Goal: Task Accomplishment & Management: Use online tool/utility

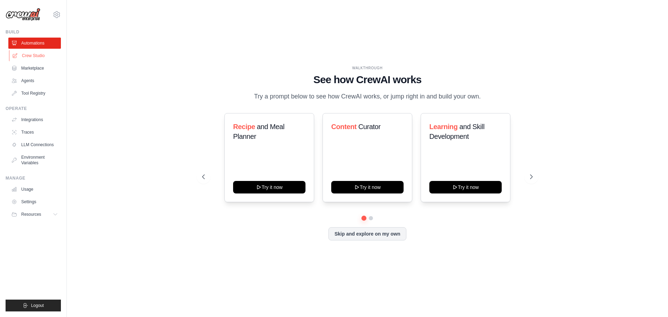
click at [42, 57] on link "Crew Studio" at bounding box center [35, 55] width 53 height 11
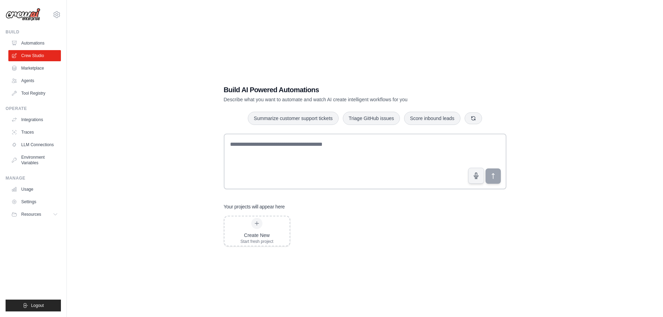
click at [40, 70] on link "Marketplace" at bounding box center [34, 68] width 53 height 11
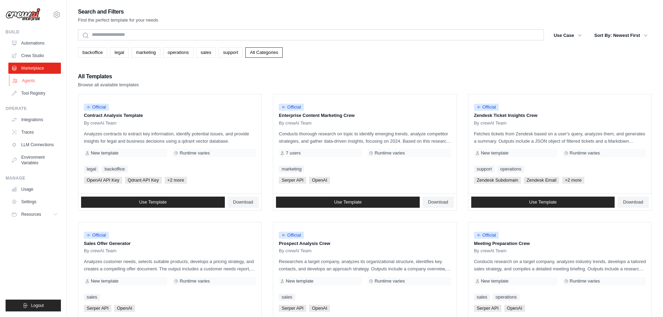
click at [37, 82] on link "Agents" at bounding box center [35, 80] width 53 height 11
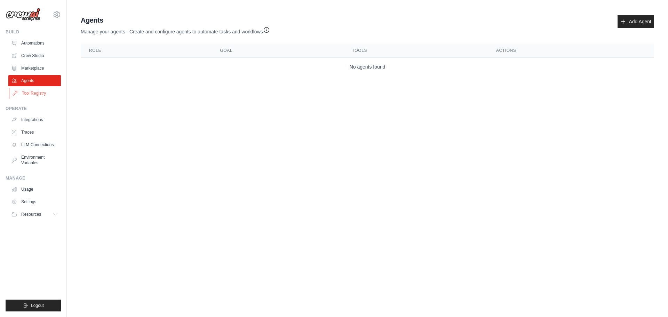
click at [38, 94] on link "Tool Registry" at bounding box center [35, 93] width 53 height 11
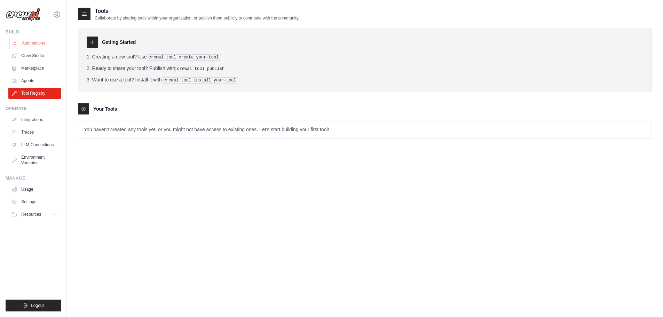
click at [37, 39] on link "Automations" at bounding box center [35, 43] width 53 height 11
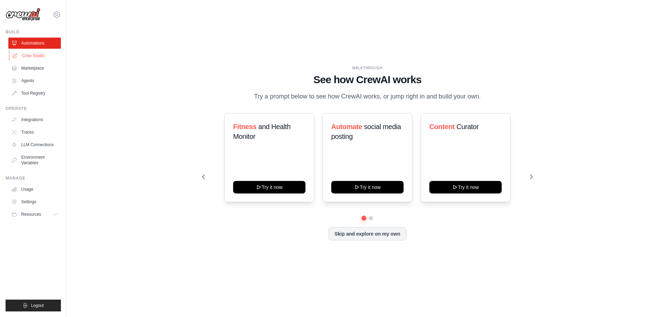
click at [43, 58] on link "Crew Studio" at bounding box center [35, 55] width 53 height 11
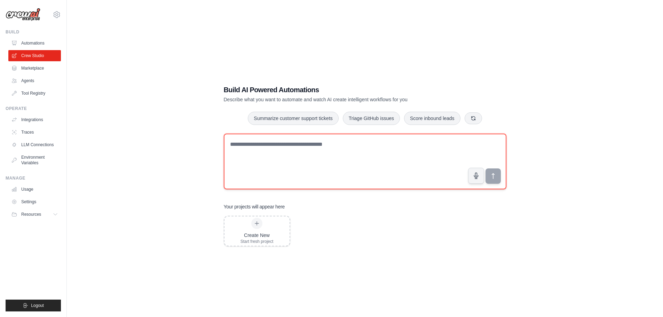
click at [338, 147] on textarea at bounding box center [365, 162] width 282 height 56
click at [270, 143] on textarea at bounding box center [365, 162] width 282 height 56
paste textarea "**********"
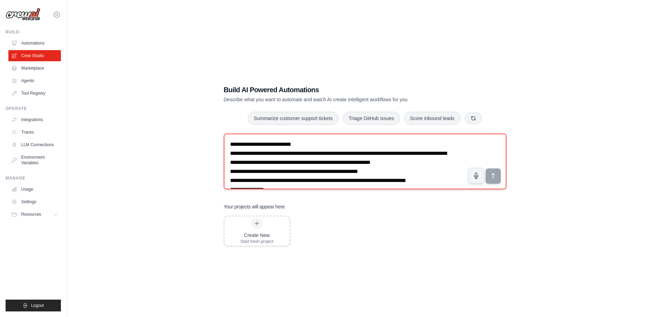
scroll to position [746, 0]
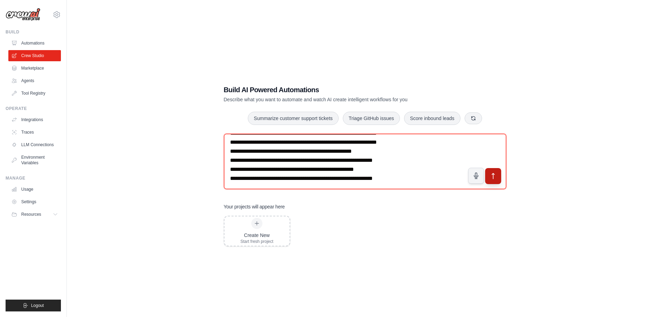
type textarea "**********"
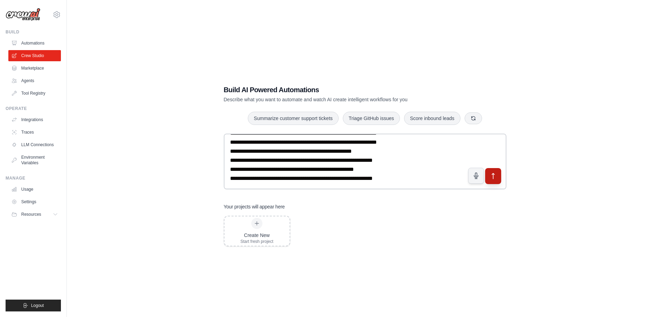
click at [492, 177] on icon "submit" at bounding box center [492, 175] width 7 height 7
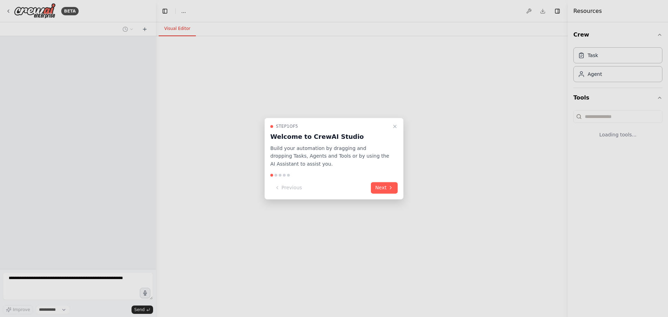
select select "****"
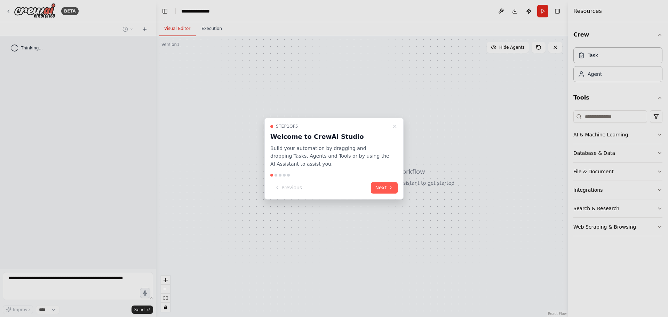
scroll to position [210, 0]
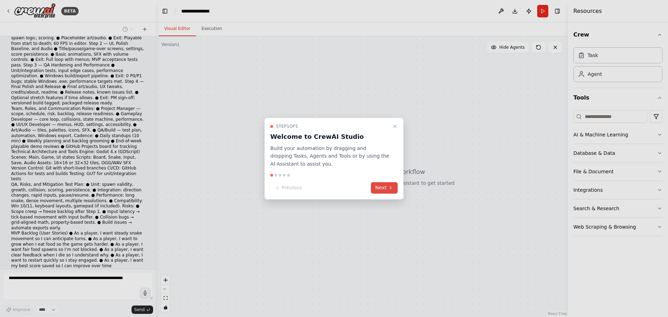
click at [392, 185] on icon at bounding box center [391, 188] width 6 height 6
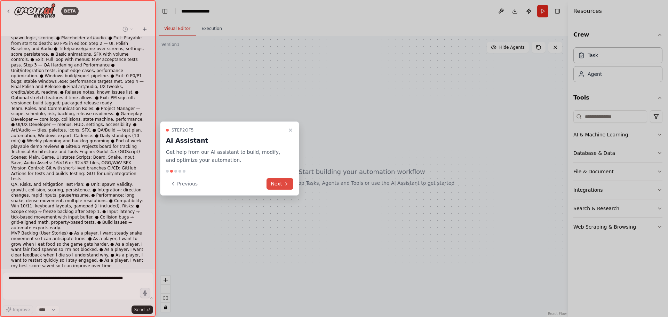
click at [280, 184] on button "Next" at bounding box center [279, 183] width 27 height 11
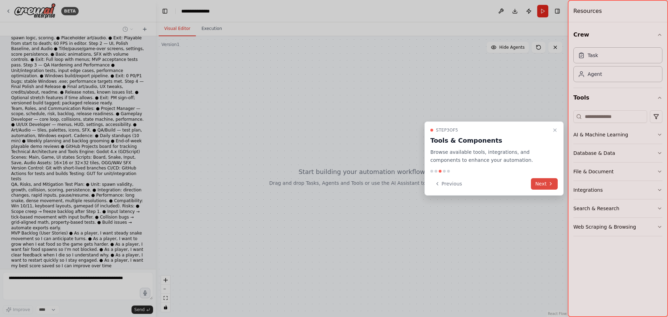
click at [544, 186] on button "Next" at bounding box center [544, 183] width 27 height 11
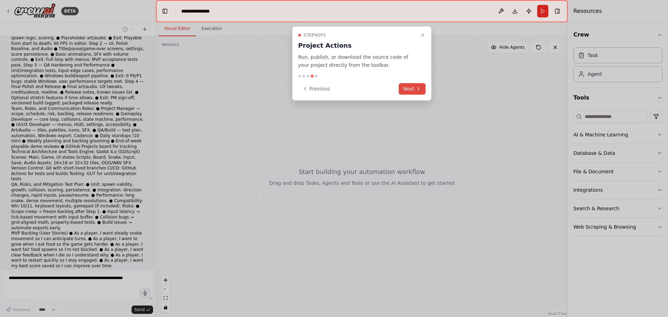
click at [415, 85] on button "Next" at bounding box center [412, 88] width 27 height 11
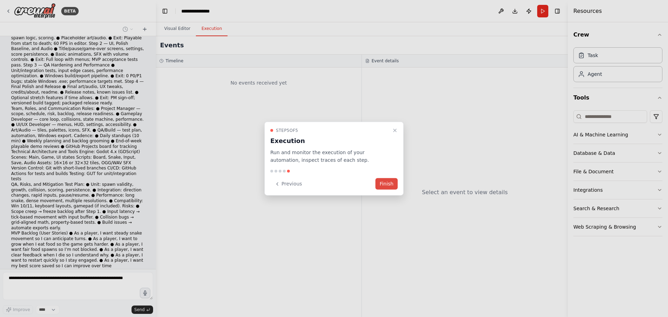
click at [390, 183] on button "Finish" at bounding box center [386, 183] width 22 height 11
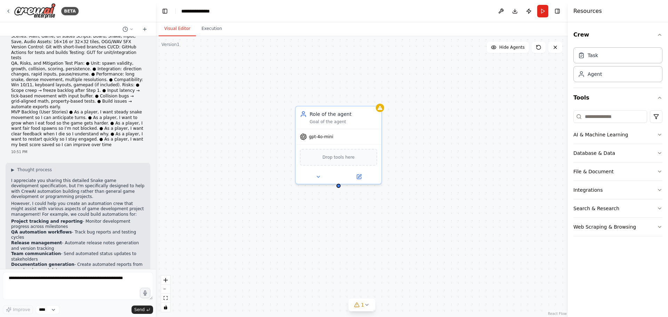
scroll to position [332, 0]
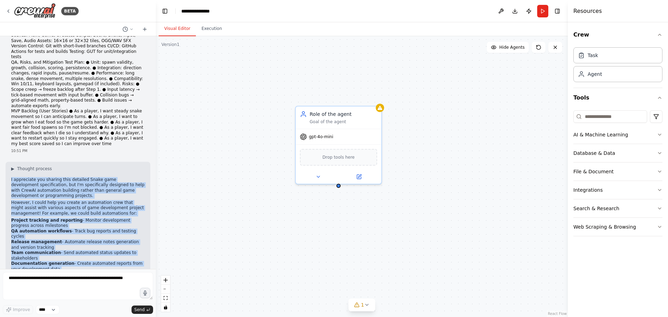
drag, startPoint x: 11, startPoint y: 146, endPoint x: 135, endPoint y: 254, distance: 163.7
click at [135, 254] on div "▶ Thought process I appreciate you sharing this detailed Snake game development…" at bounding box center [78, 234] width 145 height 145
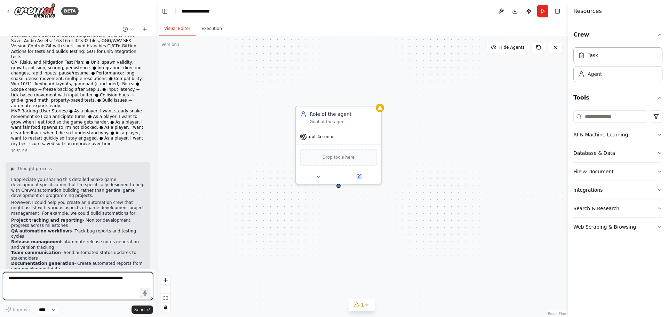
click at [61, 280] on textarea at bounding box center [78, 286] width 150 height 28
drag, startPoint x: 135, startPoint y: 253, endPoint x: 10, endPoint y: 243, distance: 125.6
click at [10, 243] on div "▶ Thought process I appreciate you sharing this detailed Snake game development…" at bounding box center [78, 234] width 145 height 145
copy p "Would you like me to help you build a CrewAI automation that could support your…"
click at [35, 281] on textarea at bounding box center [78, 286] width 150 height 28
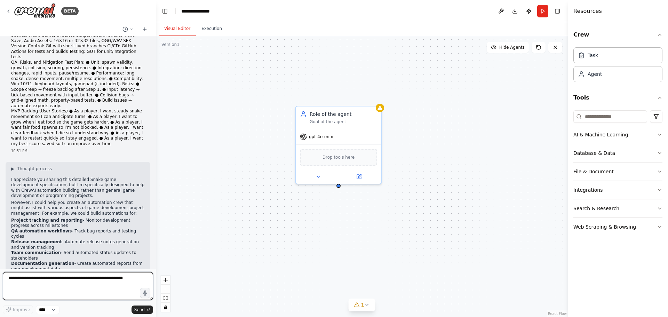
paste textarea "**********"
drag, startPoint x: 48, startPoint y: 278, endPoint x: 6, endPoint y: 278, distance: 42.8
click at [6, 278] on textarea "**********" at bounding box center [78, 286] width 150 height 28
click at [10, 279] on textarea "**********" at bounding box center [78, 286] width 150 height 28
click at [19, 280] on textarea "**********" at bounding box center [78, 286] width 150 height 28
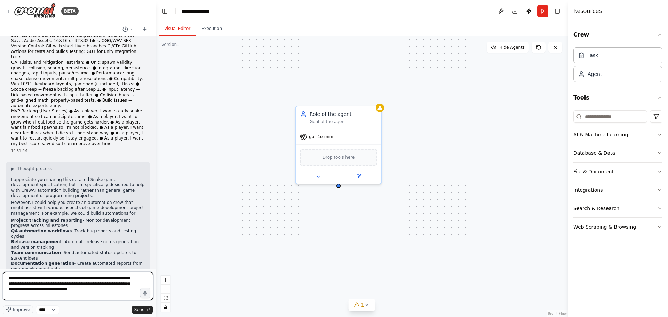
click at [19, 280] on textarea "**********" at bounding box center [78, 286] width 150 height 28
drag, startPoint x: 107, startPoint y: 290, endPoint x: 60, endPoint y: 285, distance: 48.0
click at [60, 285] on textarea "**********" at bounding box center [78, 286] width 150 height 28
type textarea "**********"
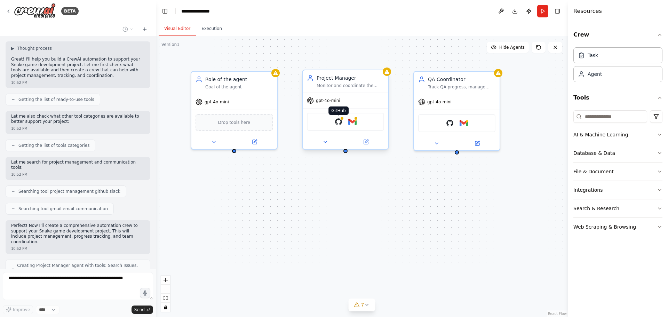
scroll to position [655, 0]
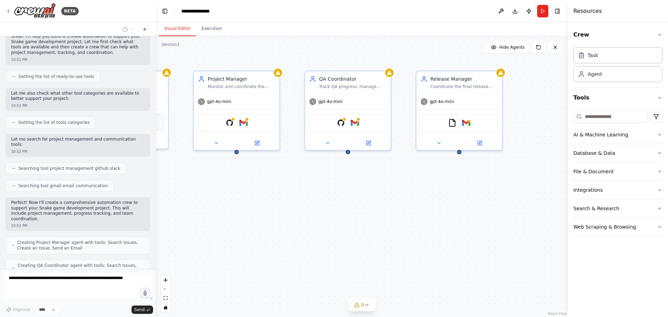
drag, startPoint x: 447, startPoint y: 222, endPoint x: 356, endPoint y: 224, distance: 90.8
click at [356, 224] on div "Role of the agent Goal of the agent gpt-4o-mini Drop tools here Project Manager…" at bounding box center [362, 176] width 412 height 281
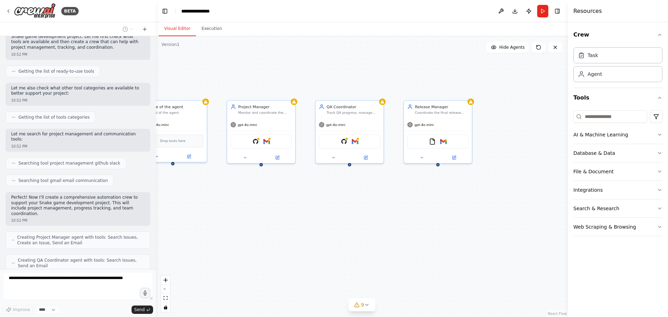
scroll to position [695, 0]
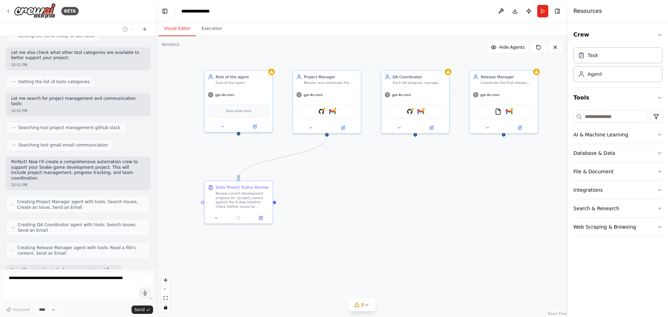
drag, startPoint x: 317, startPoint y: 233, endPoint x: 382, endPoint y: 204, distance: 71.4
click at [382, 204] on div ".deletable-edge-delete-btn { width: 20px; height: 20px; border: 0px solid #ffff…" at bounding box center [362, 176] width 412 height 281
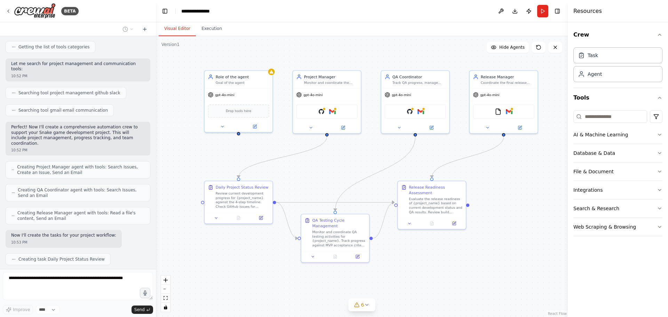
scroll to position [747, 0]
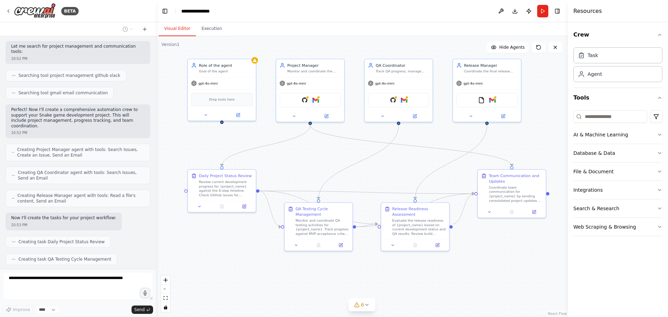
drag, startPoint x: 490, startPoint y: 253, endPoint x: 478, endPoint y: 242, distance: 16.1
click at [478, 242] on div ".deletable-edge-delete-btn { width: 20px; height: 20px; border: 0px solid #ffff…" at bounding box center [362, 176] width 412 height 281
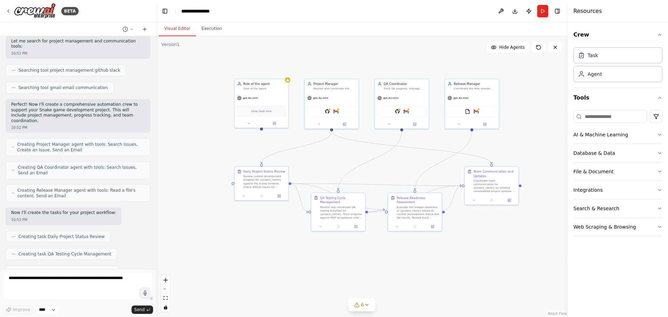
scroll to position [788, 0]
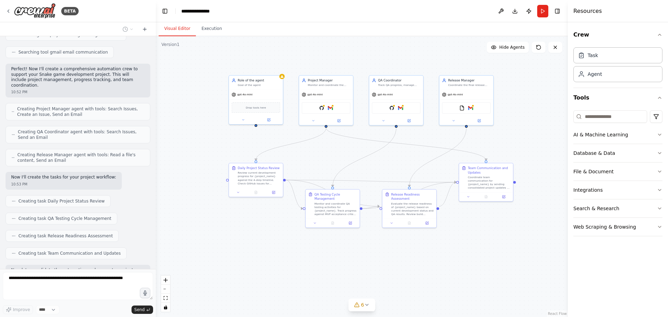
drag, startPoint x: 483, startPoint y: 249, endPoint x: 464, endPoint y: 228, distance: 28.3
click at [464, 228] on div ".deletable-edge-delete-btn { width: 20px; height: 20px; border: 0px solid #ffff…" at bounding box center [362, 176] width 412 height 281
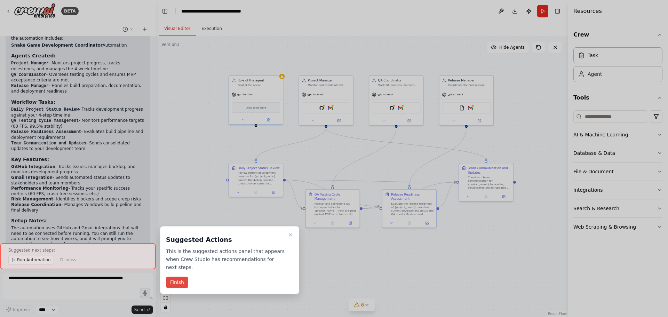
click at [181, 277] on button "Finish" at bounding box center [177, 282] width 22 height 11
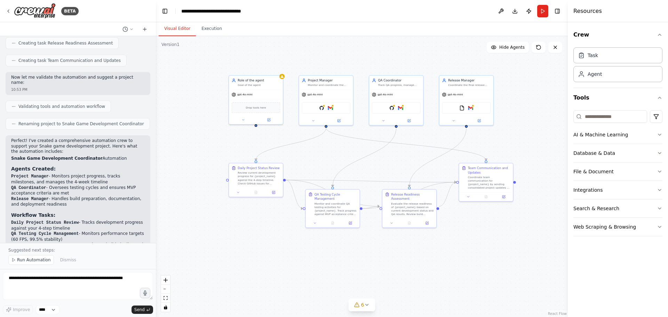
scroll to position [989, 0]
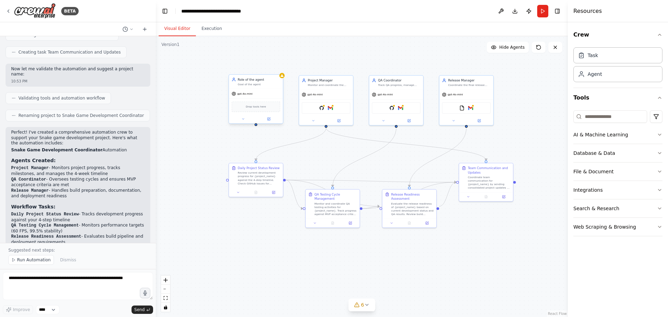
drag, startPoint x: 271, startPoint y: 89, endPoint x: 267, endPoint y: 88, distance: 3.5
click at [267, 89] on div "gpt-4o-mini Drop tools here" at bounding box center [256, 106] width 54 height 35
click at [277, 68] on icon at bounding box center [277, 68] width 3 height 4
click at [253, 68] on button "Confirm" at bounding box center [257, 67] width 25 height 8
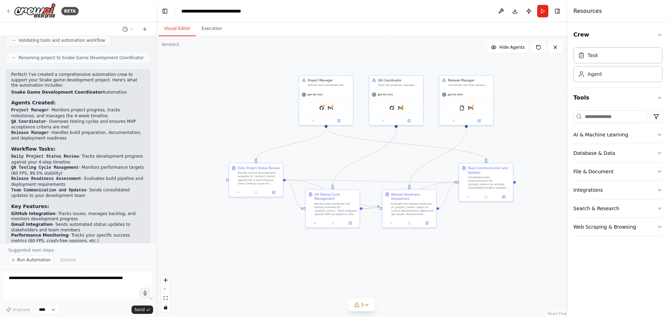
scroll to position [1105, 0]
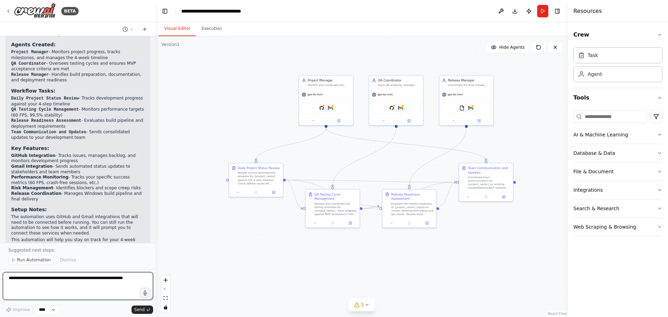
click at [89, 279] on textarea at bounding box center [78, 286] width 150 height 28
drag, startPoint x: 111, startPoint y: 281, endPoint x: 31, endPoint y: 281, distance: 79.3
click at [31, 281] on textarea "**********" at bounding box center [78, 286] width 150 height 28
paste textarea "**********"
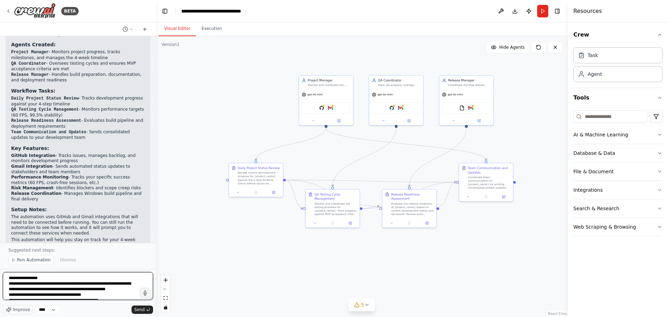
drag, startPoint x: 108, startPoint y: 290, endPoint x: 9, endPoint y: 284, distance: 99.6
click at [9, 284] on textarea "**********" at bounding box center [78, 286] width 150 height 28
paste textarea "**"
type textarea "**********"
click at [143, 310] on span "Send" at bounding box center [139, 310] width 10 height 6
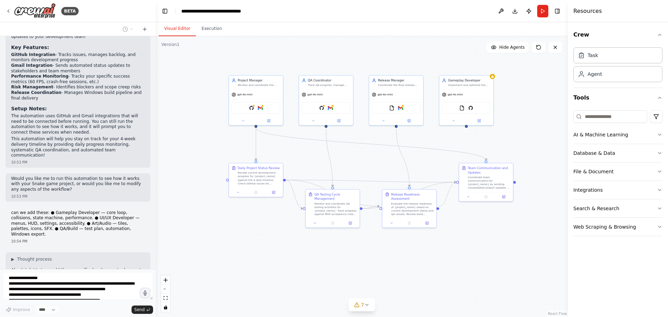
scroll to position [1229, 0]
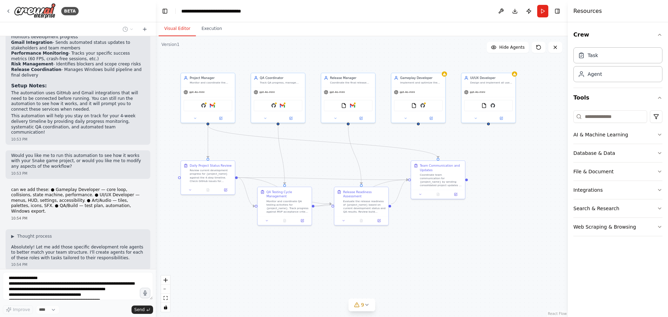
drag, startPoint x: 508, startPoint y: 245, endPoint x: 427, endPoint y: 241, distance: 81.9
click at [429, 241] on div ".deletable-edge-delete-btn { width: 20px; height: 20px; border: 0px solid #ffff…" at bounding box center [362, 176] width 412 height 281
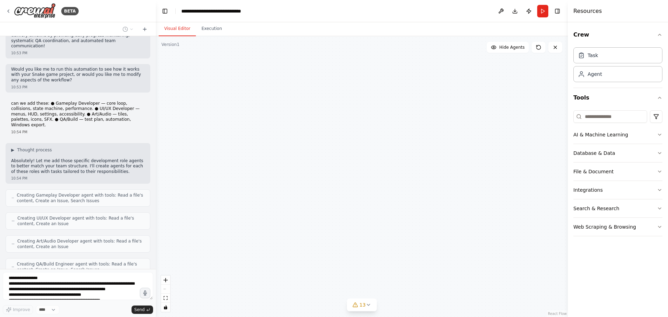
scroll to position [1321, 0]
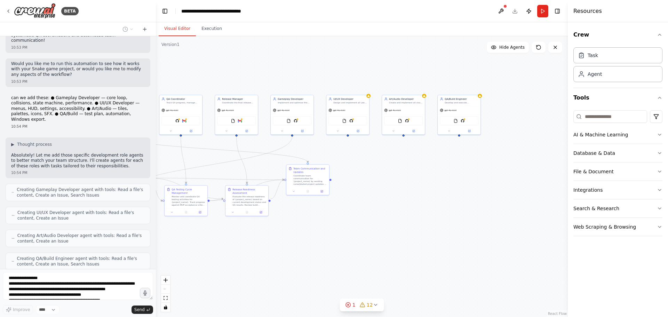
drag, startPoint x: 508, startPoint y: 256, endPoint x: 362, endPoint y: 205, distance: 154.9
click at [362, 205] on div ".deletable-edge-delete-btn { width: 20px; height: 20px; border: 0px solid #ffff…" at bounding box center [362, 176] width 412 height 281
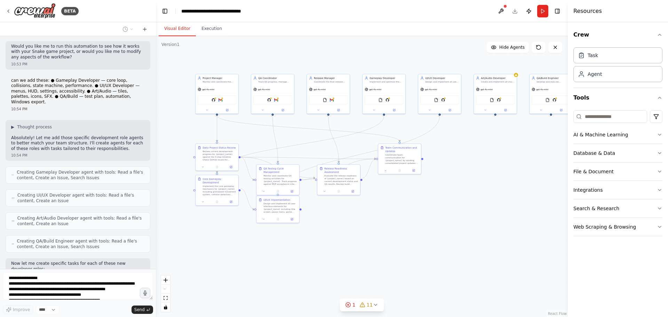
drag, startPoint x: 326, startPoint y: 241, endPoint x: 418, endPoint y: 220, distance: 94.6
click at [418, 220] on div ".deletable-edge-delete-btn { width: 20px; height: 20px; border: 0px solid #ffff…" at bounding box center [362, 176] width 412 height 281
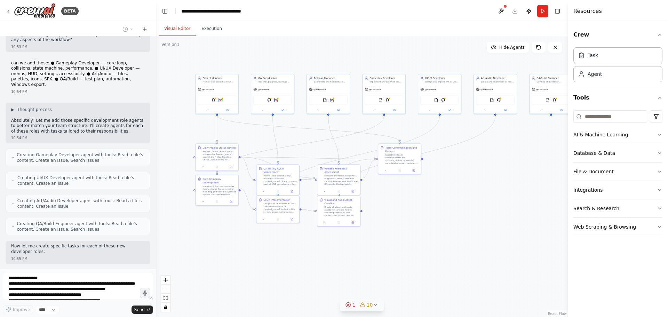
click at [374, 305] on icon at bounding box center [375, 304] width 3 height 1
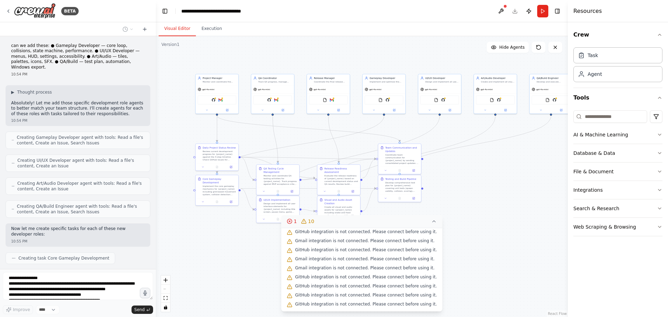
scroll to position [29, 0]
click at [431, 221] on icon at bounding box center [434, 221] width 6 height 6
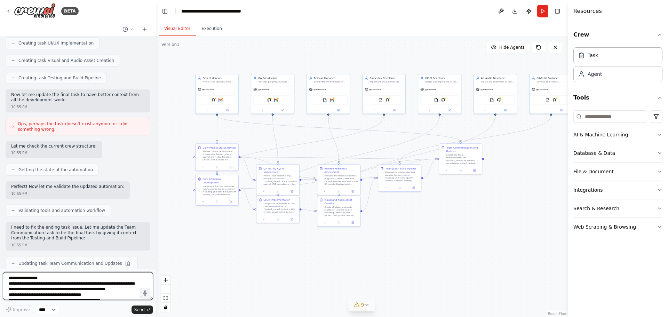
scroll to position [1631, 0]
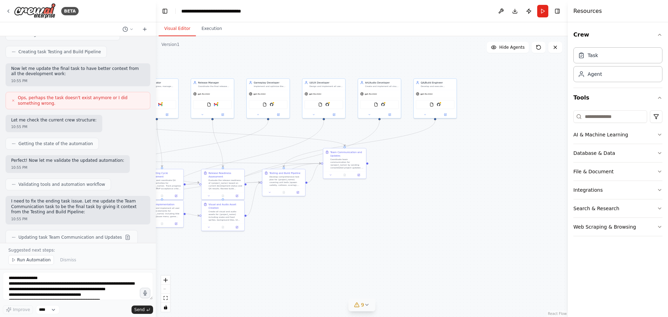
drag, startPoint x: 494, startPoint y: 242, endPoint x: 378, endPoint y: 246, distance: 116.6
click at [378, 246] on div ".deletable-edge-delete-btn { width: 20px; height: 20px; border: 0px solid #ffff…" at bounding box center [362, 176] width 412 height 281
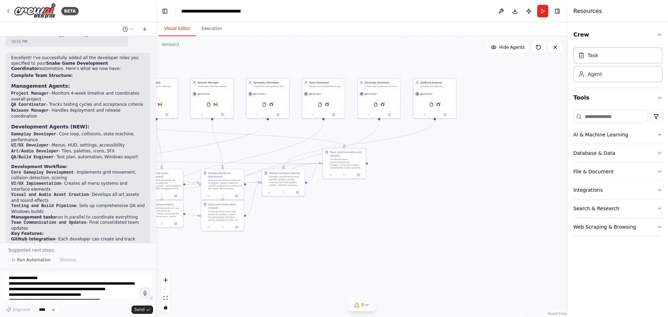
scroll to position [1901, 0]
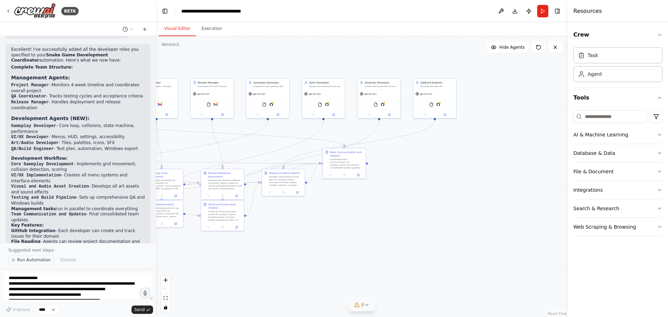
click at [37, 259] on span "Run Automation" at bounding box center [34, 260] width 34 height 6
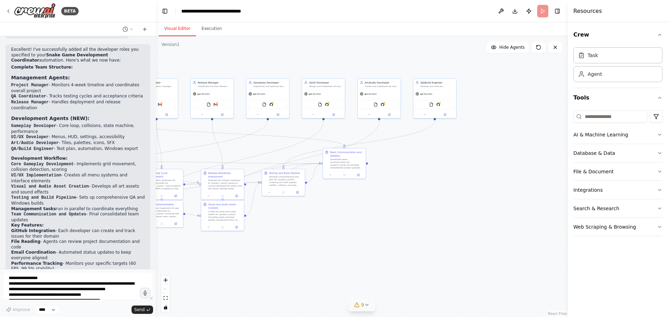
scroll to position [1875, 0]
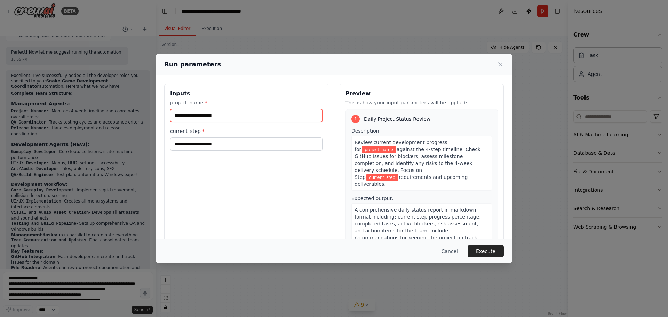
click at [229, 120] on input "project_name *" at bounding box center [246, 115] width 152 height 13
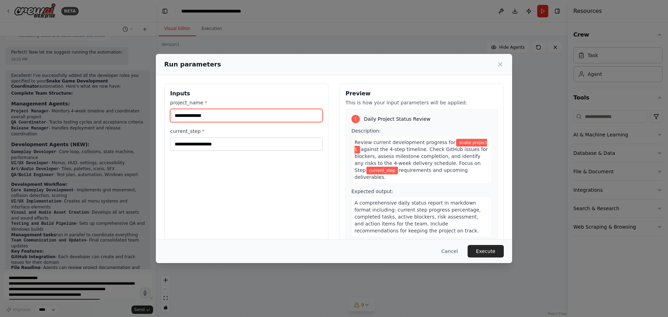
type input "**********"
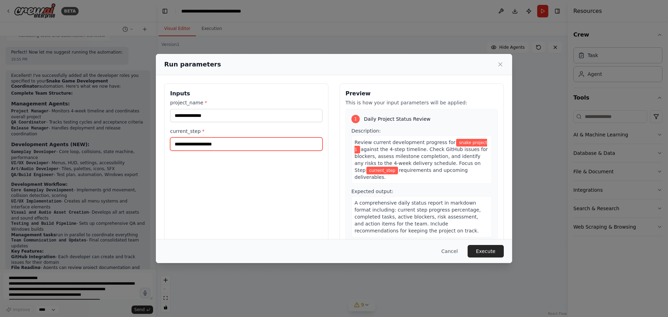
click at [232, 146] on input "current_step *" at bounding box center [246, 143] width 152 height 13
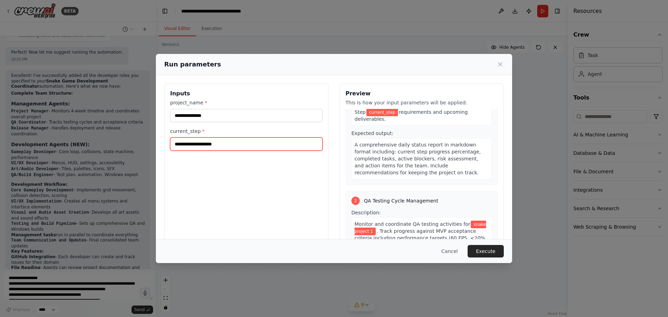
scroll to position [0, 0]
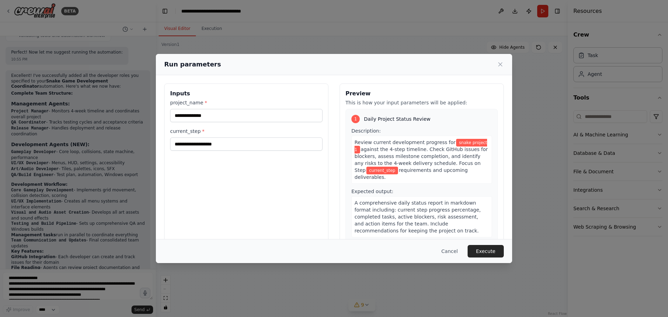
drag, startPoint x: 269, startPoint y: 62, endPoint x: 409, endPoint y: 69, distance: 140.7
click at [409, 69] on div "Run parameters" at bounding box center [333, 64] width 339 height 10
drag, startPoint x: 354, startPoint y: 117, endPoint x: 347, endPoint y: 118, distance: 7.0
click at [347, 118] on div "1 Daily Project Status Review Description: Review current development progress …" at bounding box center [421, 176] width 152 height 134
click at [491, 254] on button "Execute" at bounding box center [485, 251] width 36 height 13
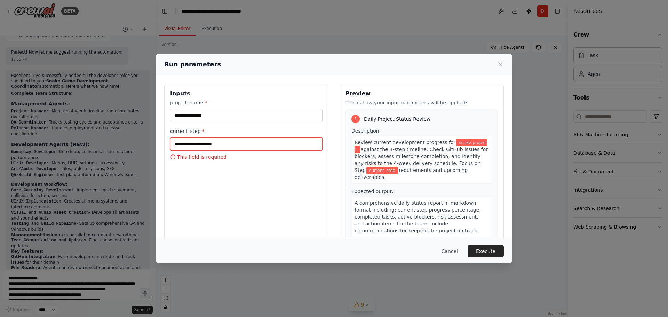
click at [231, 144] on input "current_step *" at bounding box center [246, 143] width 152 height 13
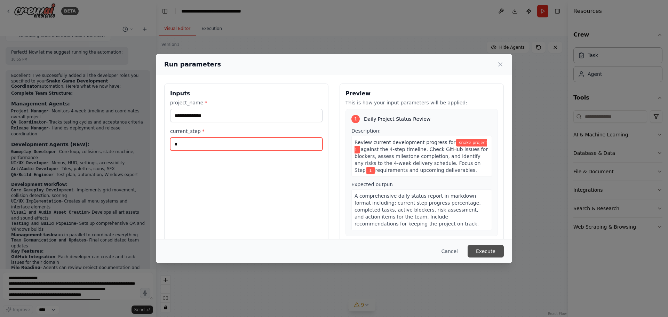
type input "*"
click at [488, 250] on button "Execute" at bounding box center [485, 251] width 36 height 13
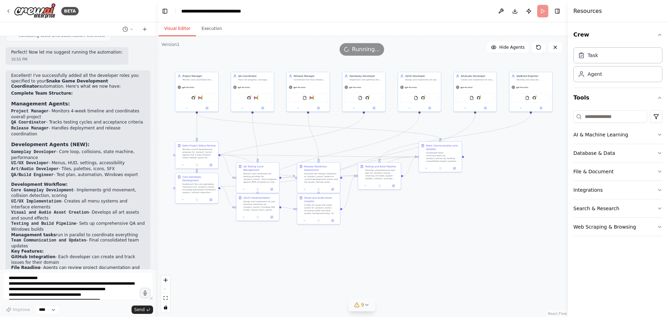
drag, startPoint x: 346, startPoint y: 227, endPoint x: 442, endPoint y: 222, distance: 96.2
click at [442, 222] on div ".deletable-edge-delete-btn { width: 20px; height: 20px; border: 0px solid #ffff…" at bounding box center [362, 176] width 412 height 281
click at [201, 30] on button "Execution" at bounding box center [212, 29] width 32 height 15
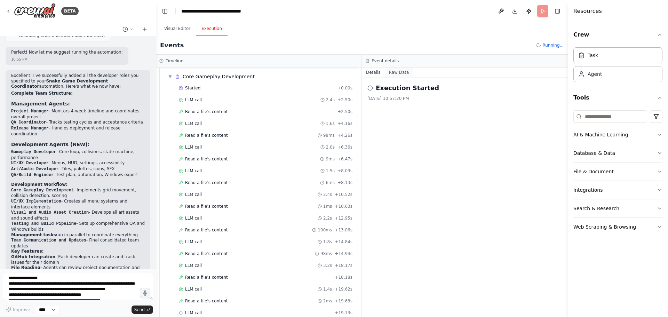
scroll to position [109, 0]
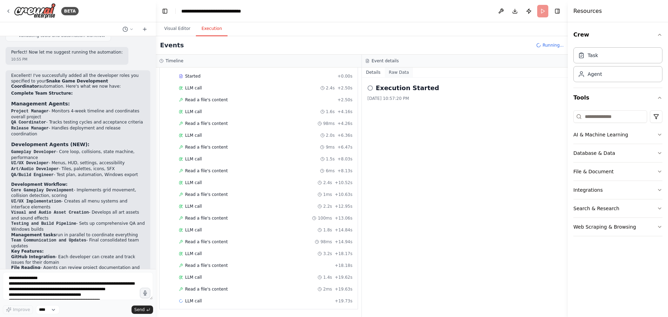
click at [399, 71] on button "Raw Data" at bounding box center [399, 72] width 29 height 10
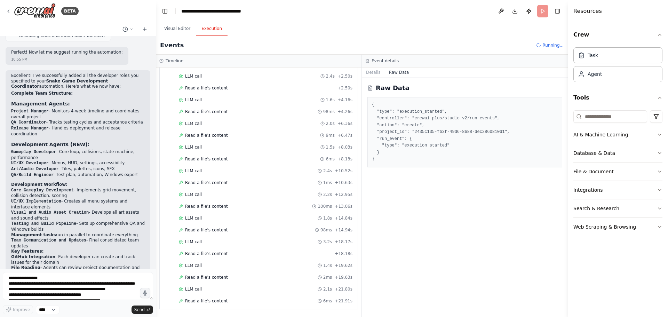
scroll to position [133, 0]
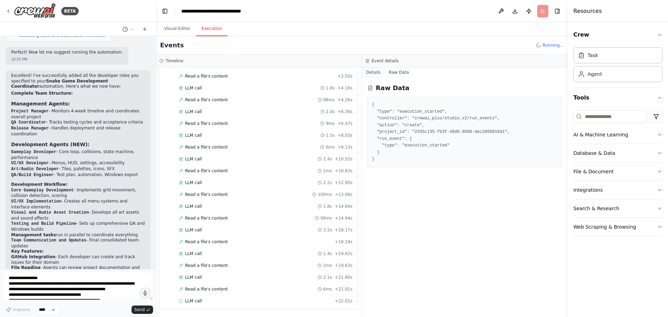
click at [370, 70] on button "Details" at bounding box center [373, 72] width 23 height 10
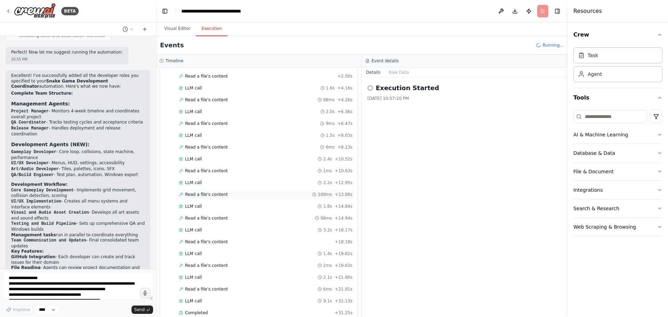
scroll to position [208, 0]
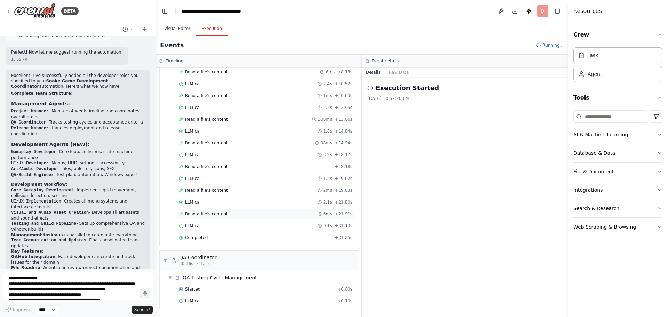
click at [211, 214] on span "Read a file's content" at bounding box center [206, 214] width 43 height 6
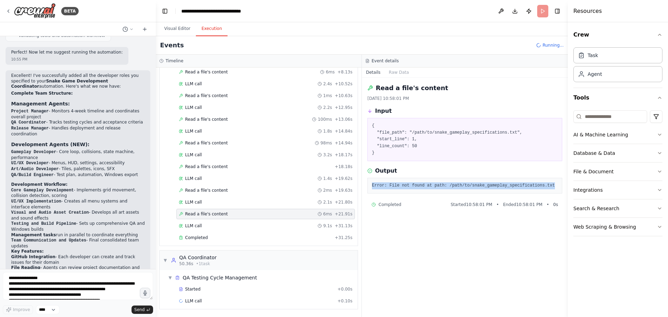
drag, startPoint x: 541, startPoint y: 184, endPoint x: 373, endPoint y: 186, distance: 168.7
click at [373, 186] on pre "Error: File not found at path: /path/to/snake_gameplay_specifications.txt" at bounding box center [465, 185] width 186 height 7
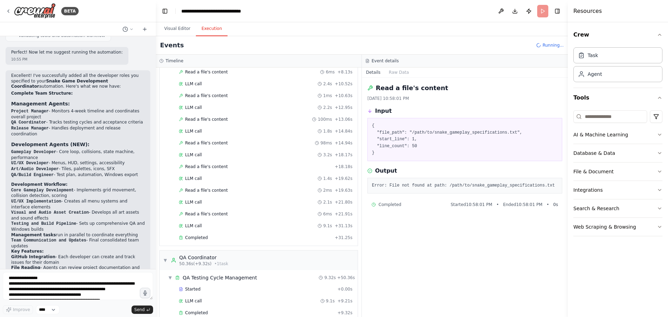
click at [422, 242] on div "Read a file's content 9/1/2025, 10:58:01 PM Input { "file_path": "/path/to/snak…" at bounding box center [465, 197] width 206 height 239
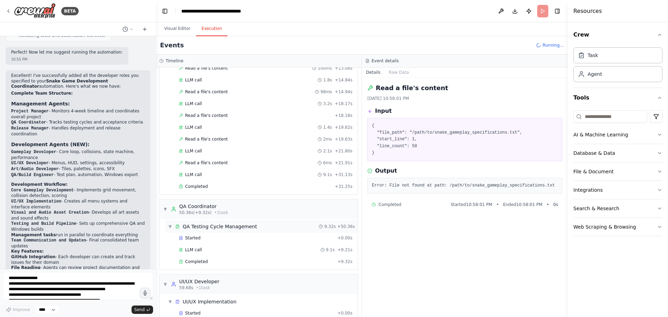
scroll to position [266, 0]
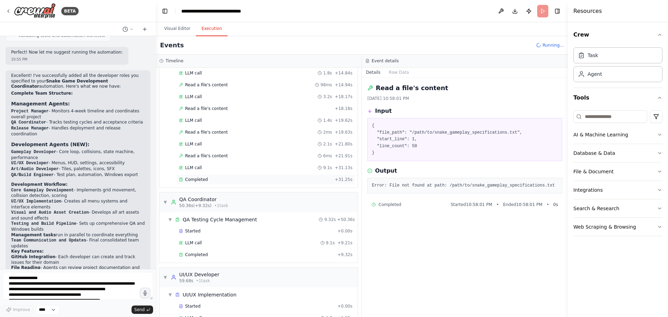
click at [203, 179] on span "Completed" at bounding box center [196, 180] width 23 height 6
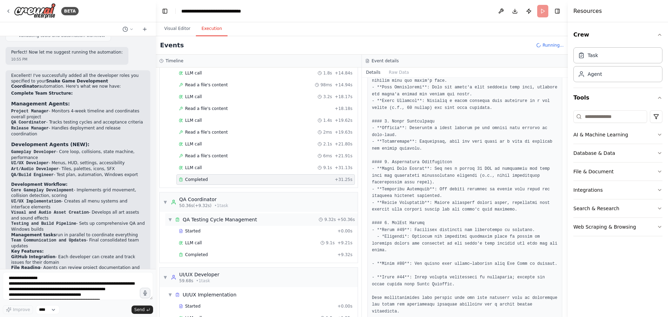
scroll to position [306, 0]
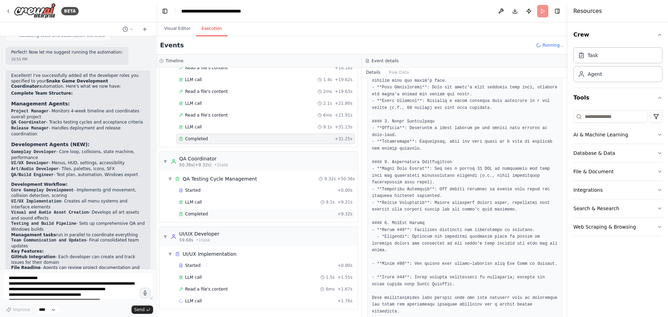
click at [195, 214] on span "Completed" at bounding box center [196, 214] width 23 height 6
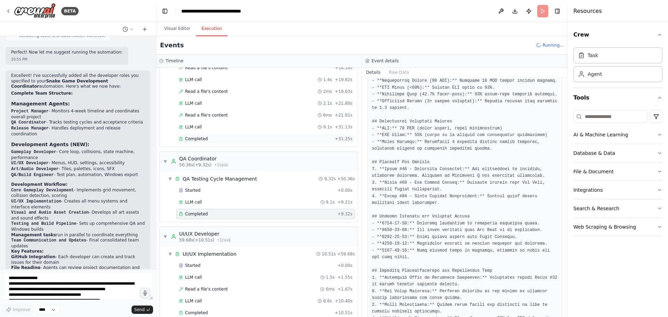
click at [193, 139] on span "Completed" at bounding box center [196, 139] width 23 height 6
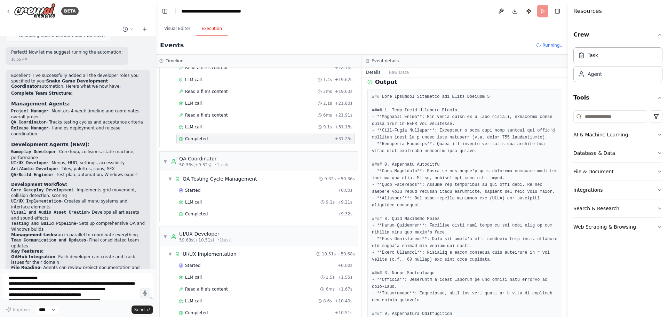
scroll to position [0, 0]
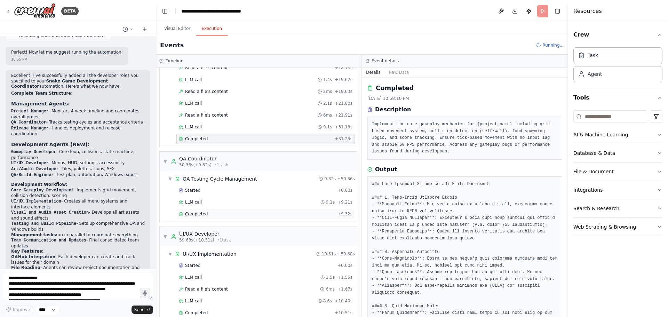
click at [198, 213] on span "Completed" at bounding box center [196, 214] width 23 height 6
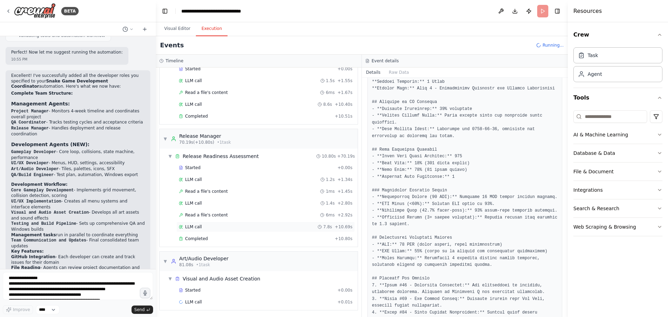
scroll to position [504, 0]
click at [198, 114] on span "Completed" at bounding box center [196, 115] width 23 height 6
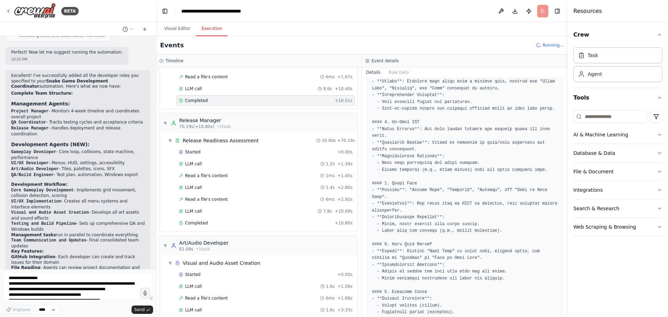
scroll to position [551, 0]
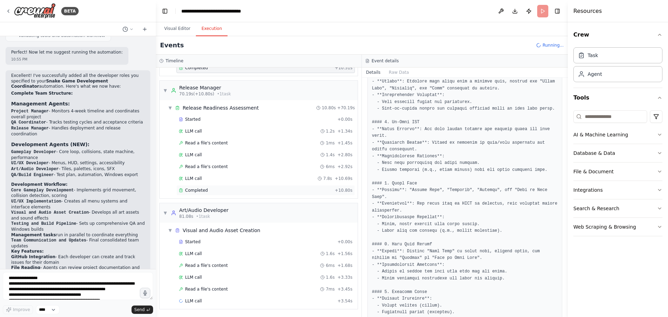
click at [197, 192] on span "Completed" at bounding box center [196, 190] width 23 height 6
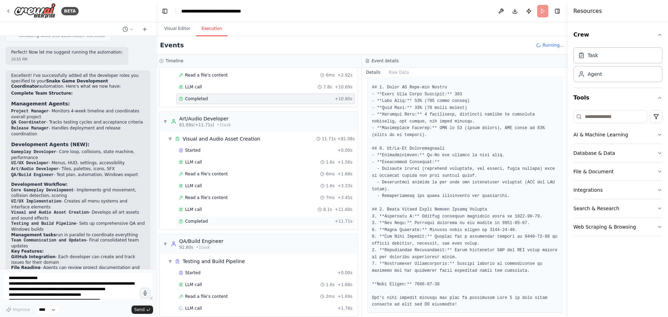
scroll to position [650, 0]
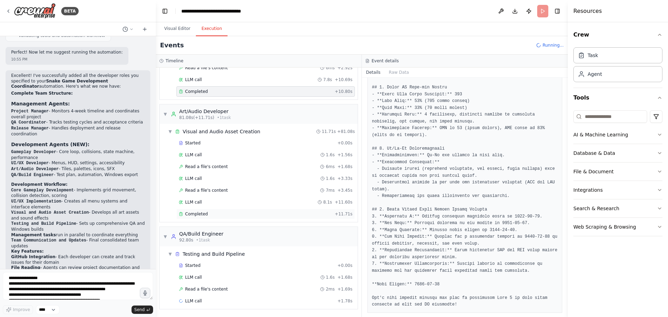
click at [199, 214] on span "Completed" at bounding box center [196, 214] width 23 height 6
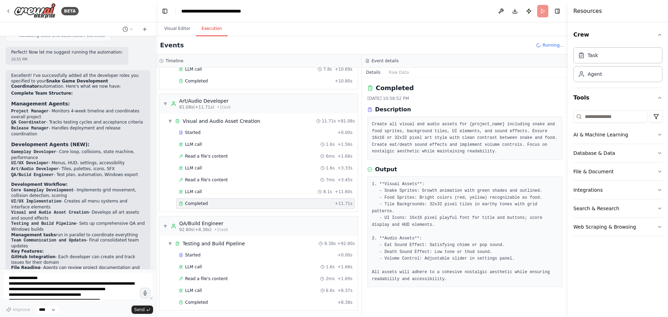
scroll to position [698, 0]
click at [199, 302] on span "Completed" at bounding box center [196, 301] width 23 height 6
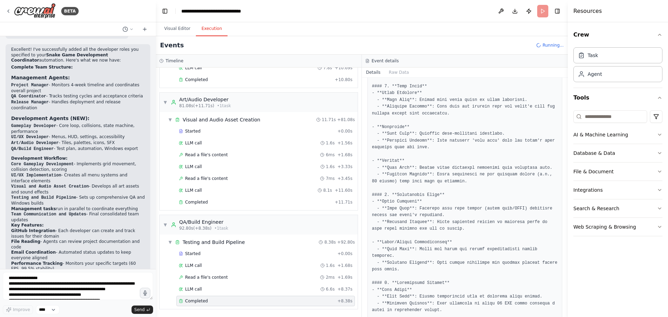
scroll to position [116, 0]
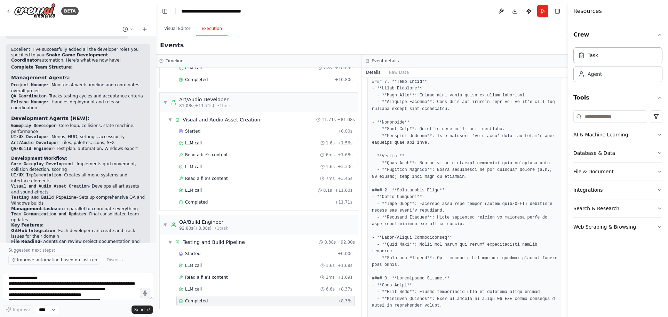
click at [45, 259] on span "Improve automation based on last run" at bounding box center [57, 260] width 80 height 6
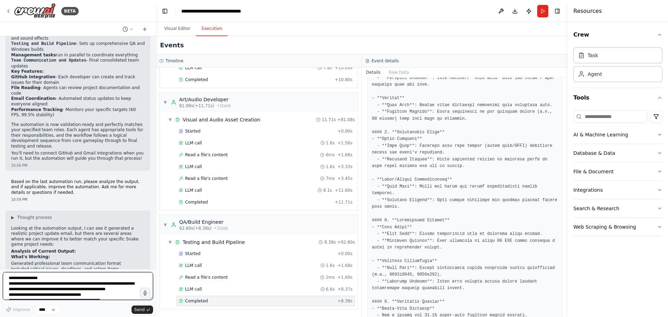
scroll to position [2052, 0]
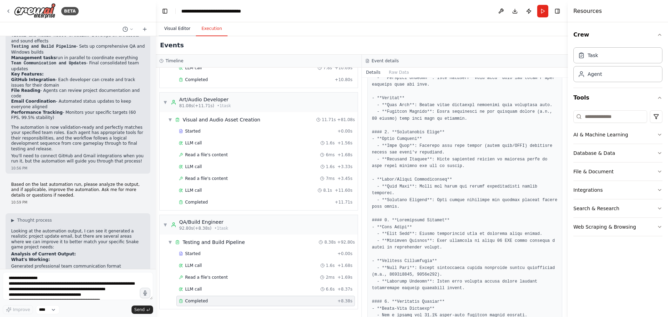
click at [171, 27] on button "Visual Editor" at bounding box center [177, 29] width 37 height 15
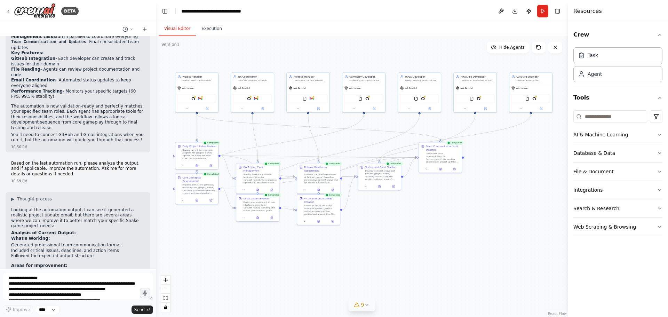
scroll to position [2168, 0]
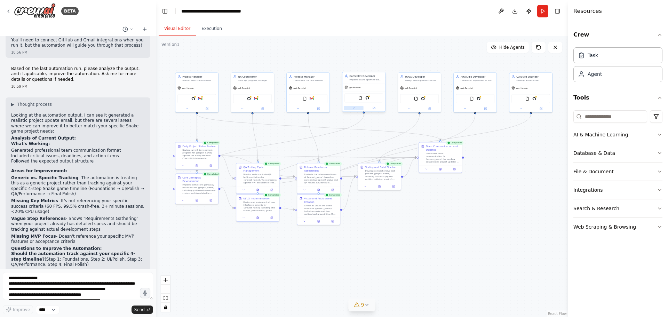
click at [355, 107] on button at bounding box center [354, 108] width 20 height 4
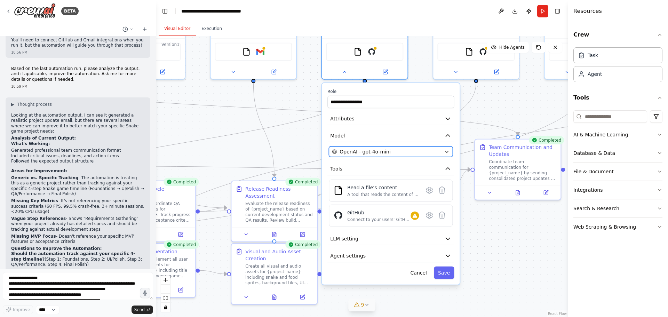
click at [392, 148] on div "OpenAI - gpt-4o-mini" at bounding box center [386, 151] width 109 height 7
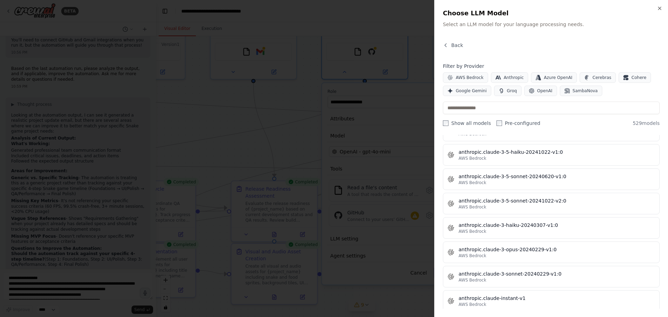
scroll to position [0, 0]
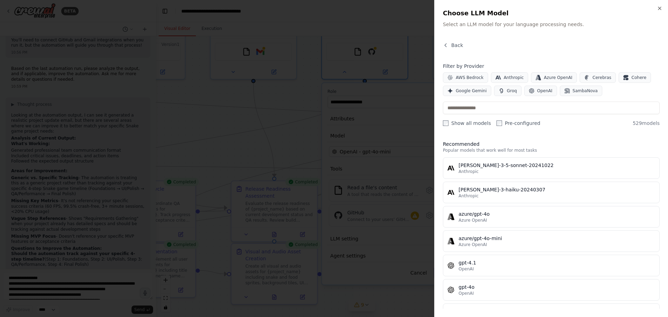
click at [371, 120] on div at bounding box center [334, 158] width 668 height 317
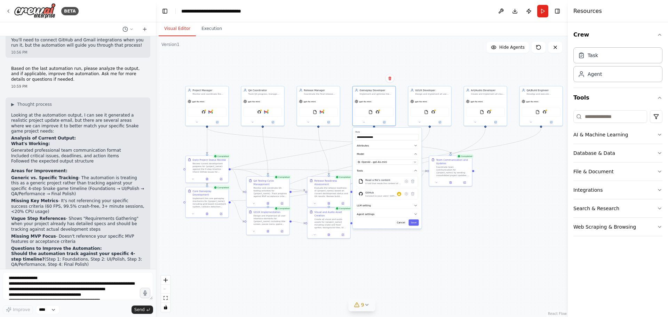
click at [481, 226] on div ".deletable-edge-delete-btn { width: 20px; height: 20px; border: 0px solid #ffff…" at bounding box center [362, 176] width 412 height 281
drag, startPoint x: 473, startPoint y: 244, endPoint x: 451, endPoint y: 262, distance: 28.4
click at [451, 262] on div ".deletable-edge-delete-btn { width: 20px; height: 20px; border: 0px solid #ffff…" at bounding box center [362, 176] width 412 height 281
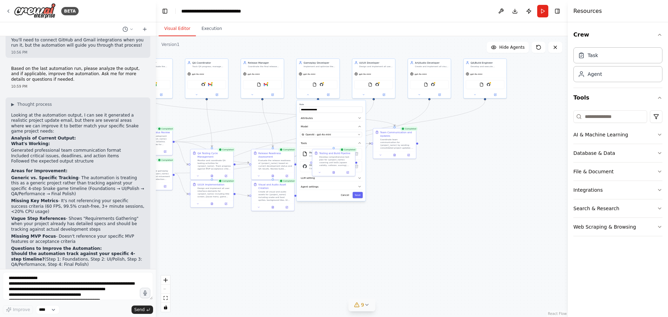
drag, startPoint x: 437, startPoint y: 239, endPoint x: 416, endPoint y: 215, distance: 32.3
click at [417, 216] on div ".deletable-edge-delete-btn { width: 20px; height: 20px; border: 0px solid #ffff…" at bounding box center [362, 176] width 412 height 281
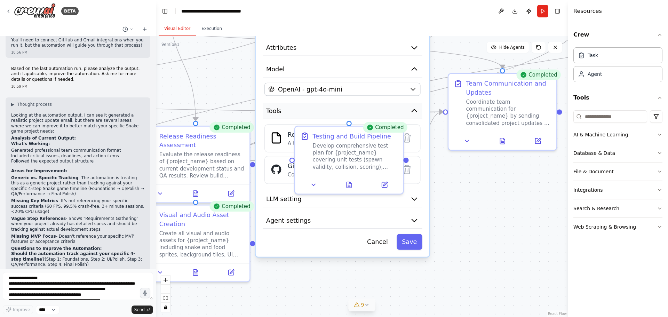
click at [334, 109] on button "Tools" at bounding box center [343, 111] width 160 height 16
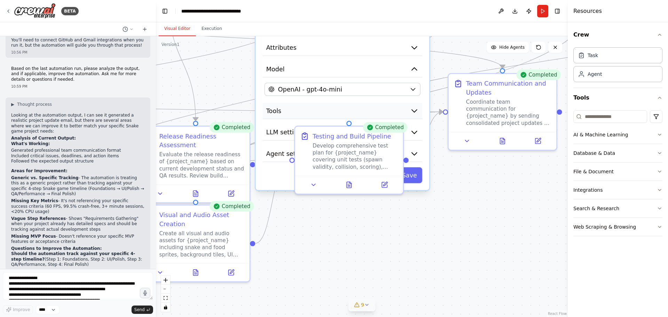
click at [334, 109] on button "Tools" at bounding box center [343, 111] width 160 height 16
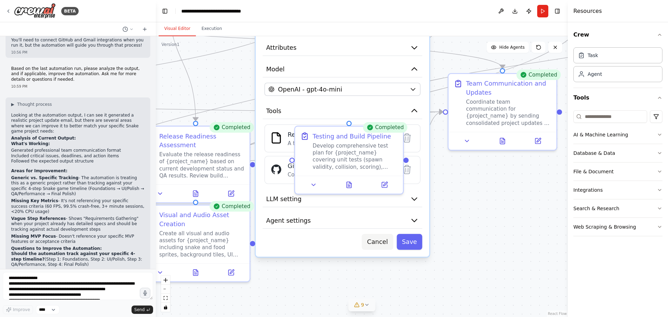
click at [377, 240] on button "Cancel" at bounding box center [377, 242] width 31 height 16
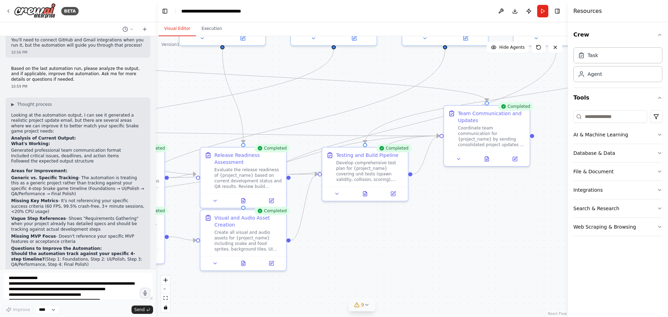
drag, startPoint x: 441, startPoint y: 210, endPoint x: 411, endPoint y: 289, distance: 84.4
click at [412, 288] on div ".deletable-edge-delete-btn { width: 20px; height: 20px; border: 0px solid #ffff…" at bounding box center [362, 176] width 412 height 281
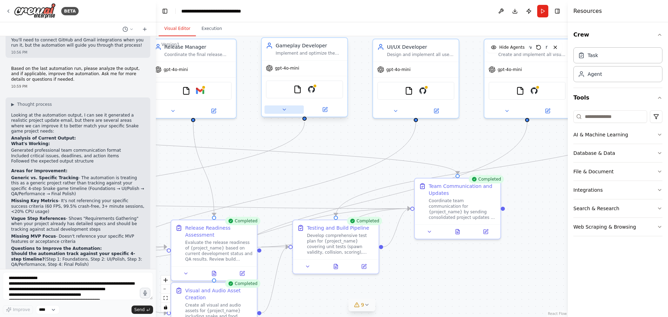
click at [281, 109] on button at bounding box center [283, 109] width 39 height 8
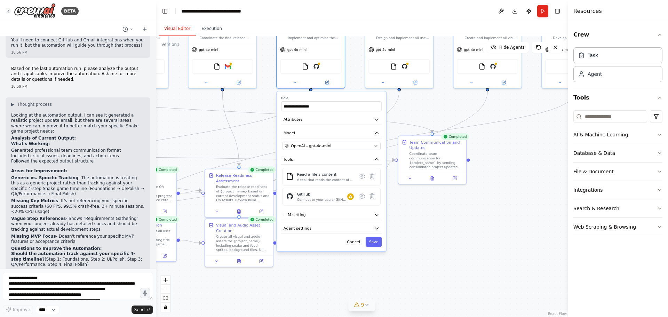
drag, startPoint x: 426, startPoint y: 265, endPoint x: 423, endPoint y: 209, distance: 55.7
click at [423, 209] on div ".deletable-edge-delete-btn { width: 20px; height: 20px; border: 0px solid #ffff…" at bounding box center [362, 176] width 412 height 281
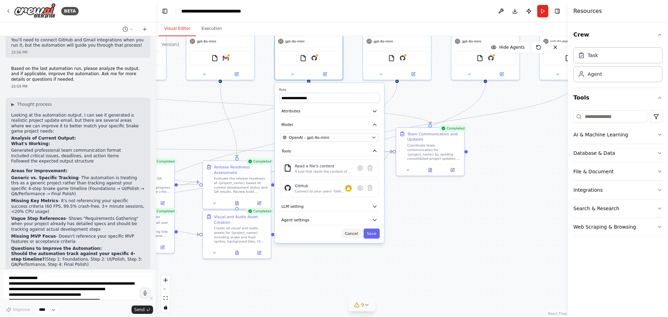
click at [348, 235] on button "Cancel" at bounding box center [352, 234] width 20 height 10
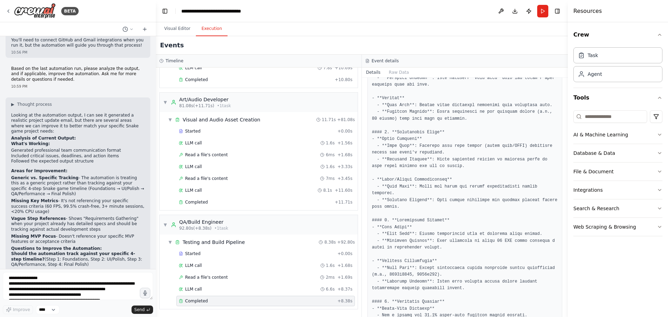
click at [211, 29] on button "Execution" at bounding box center [212, 29] width 32 height 15
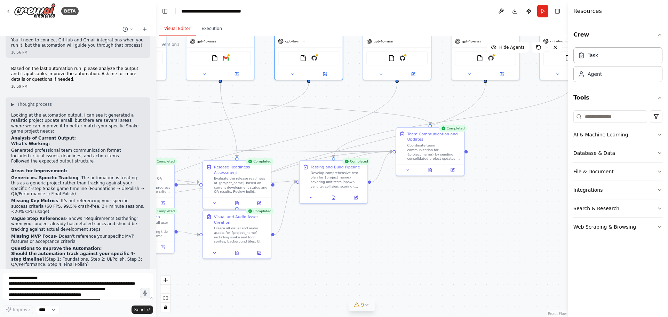
click at [173, 26] on button "Visual Editor" at bounding box center [177, 29] width 37 height 15
drag, startPoint x: 37, startPoint y: 100, endPoint x: 10, endPoint y: 86, distance: 30.6
click at [10, 97] on div "▶ Thought process Looking at the automation output, I can see it generated a re…" at bounding box center [78, 234] width 145 height 275
copy p "Generic vs. Specific Tracking - The automation is treating this as a generic pr…"
click at [46, 278] on textarea "**********" at bounding box center [78, 286] width 150 height 28
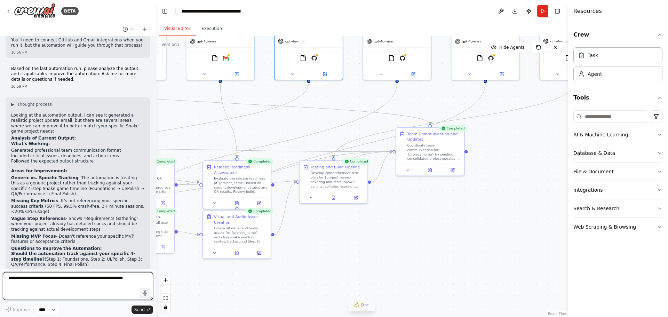
paste textarea "**********"
type textarea "**********"
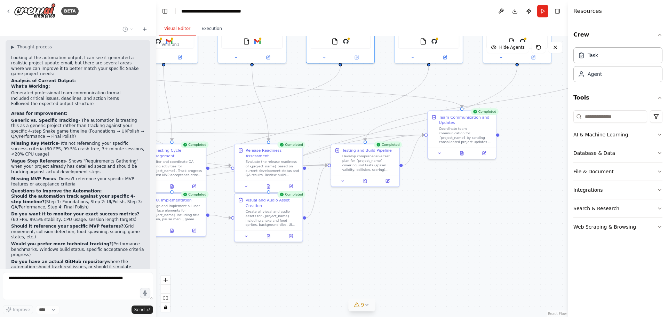
drag, startPoint x: 320, startPoint y: 256, endPoint x: 400, endPoint y: 221, distance: 87.4
click at [400, 221] on div ".deletable-edge-delete-btn { width: 20px; height: 20px; border: 0px solid #ffff…" at bounding box center [362, 176] width 412 height 281
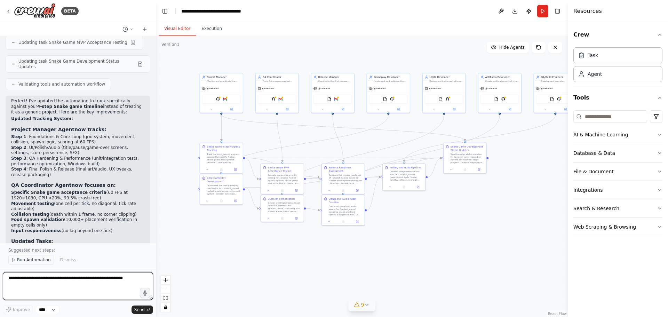
scroll to position [2667, 0]
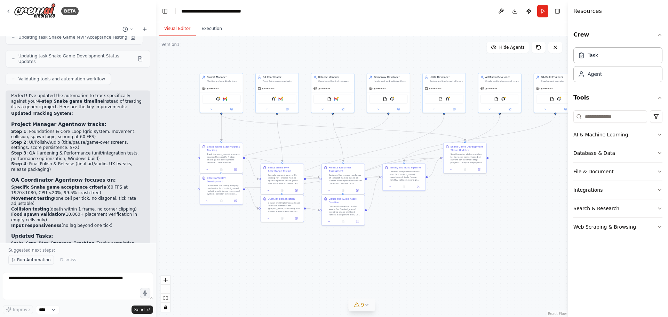
click at [26, 259] on span "Run Automation" at bounding box center [34, 260] width 34 height 6
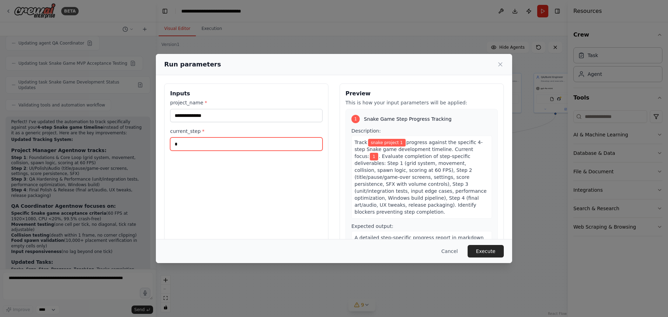
click at [188, 145] on input "*" at bounding box center [246, 143] width 152 height 13
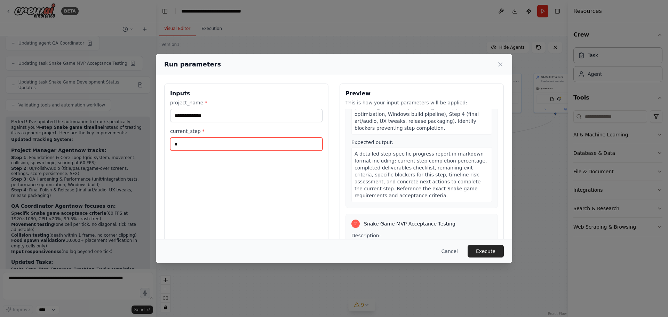
scroll to position [116, 0]
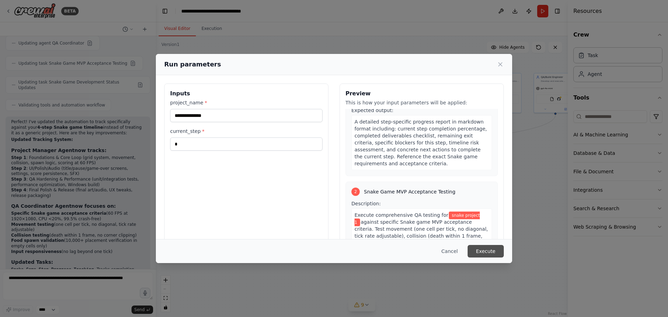
click at [491, 247] on button "Execute" at bounding box center [485, 251] width 36 height 13
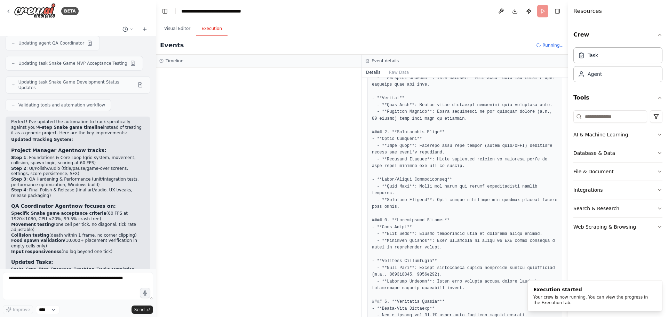
click at [214, 31] on button "Execution" at bounding box center [212, 29] width 32 height 15
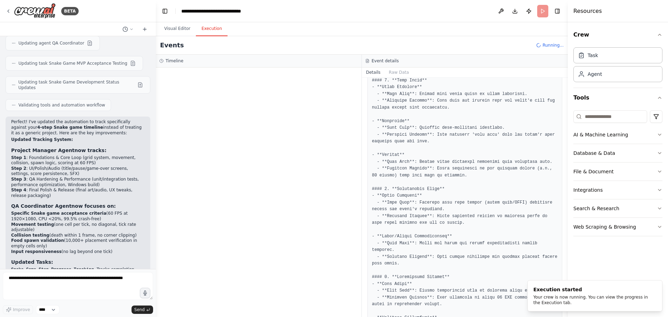
scroll to position [0, 0]
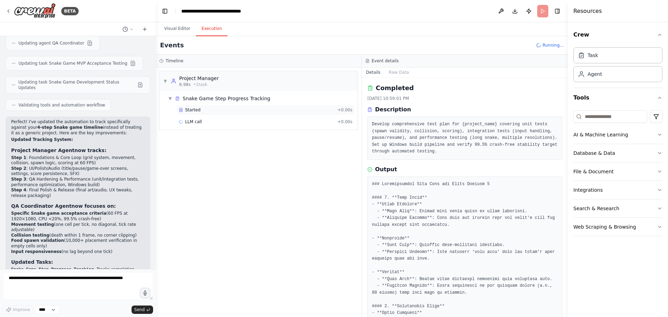
click at [194, 109] on span "Started" at bounding box center [192, 110] width 15 height 6
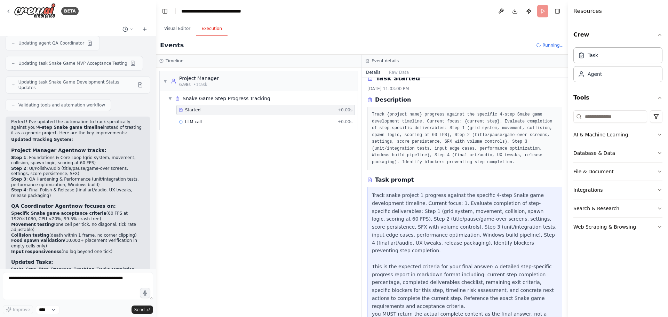
scroll to position [11, 0]
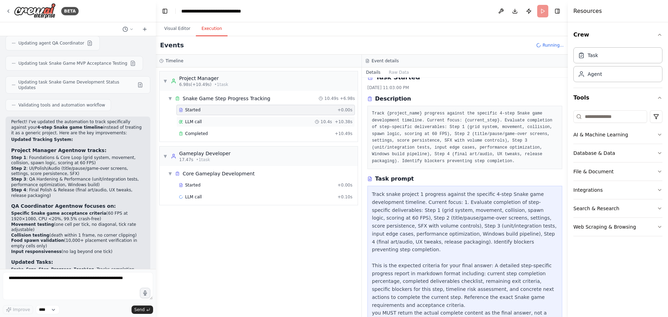
click at [198, 122] on span "LLM call" at bounding box center [193, 122] width 17 height 6
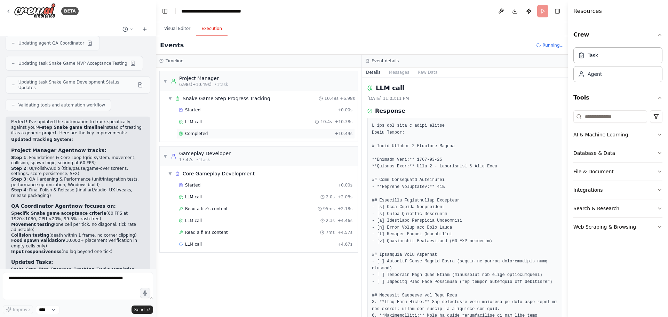
click at [195, 131] on span "Completed" at bounding box center [196, 134] width 23 height 6
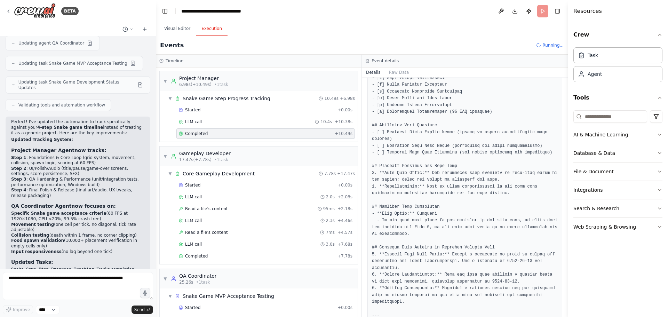
scroll to position [219, 0]
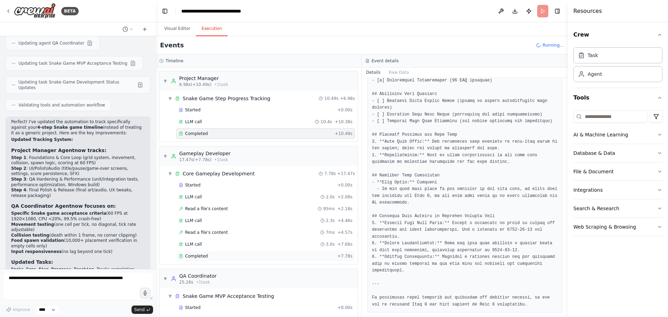
click at [195, 254] on span "Completed" at bounding box center [196, 256] width 23 height 6
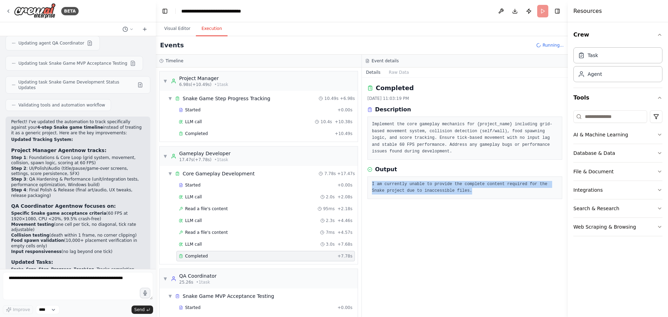
drag, startPoint x: 461, startPoint y: 189, endPoint x: 370, endPoint y: 183, distance: 91.0
click at [370, 183] on div "I am currently unable to provide the complete content required for the Snake pr…" at bounding box center [464, 187] width 195 height 23
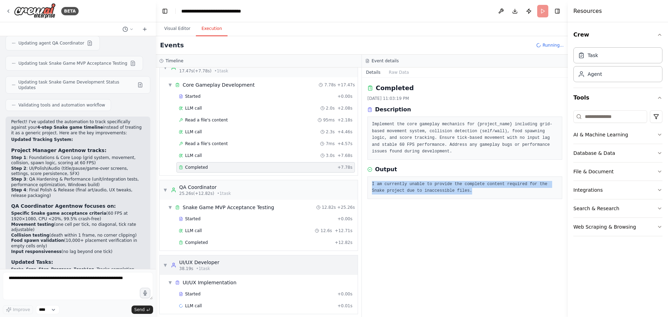
scroll to position [94, 0]
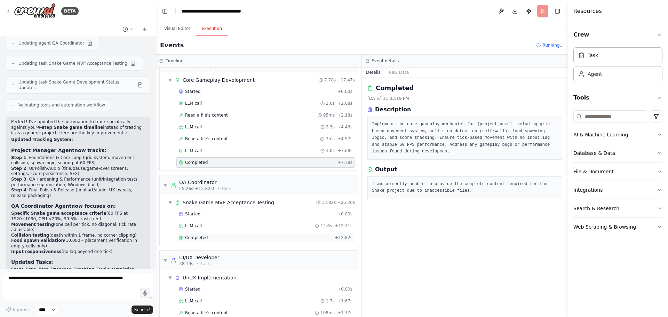
click at [191, 239] on span "Completed" at bounding box center [196, 238] width 23 height 6
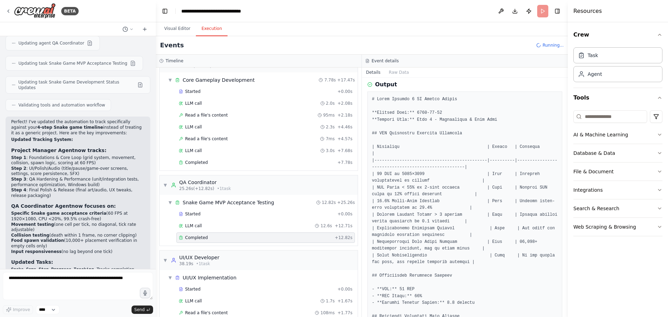
scroll to position [104, 0]
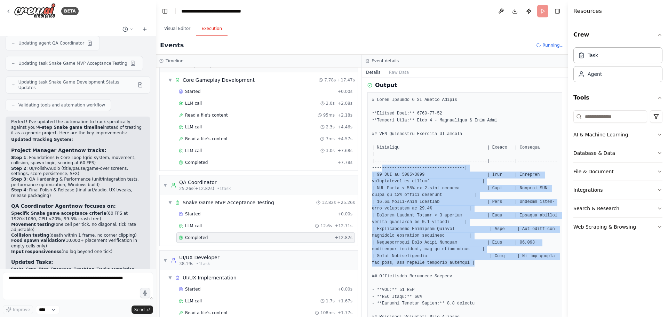
drag, startPoint x: 464, startPoint y: 256, endPoint x: 368, endPoint y: 161, distance: 134.5
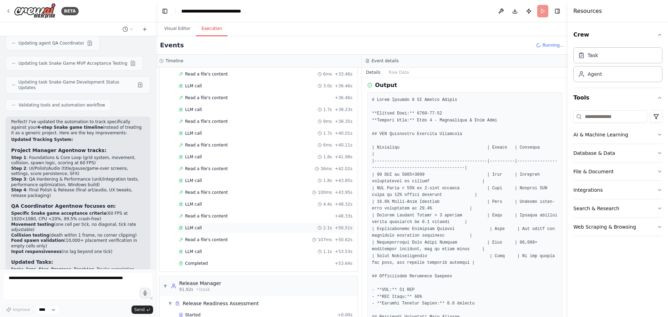
scroll to position [760, 0]
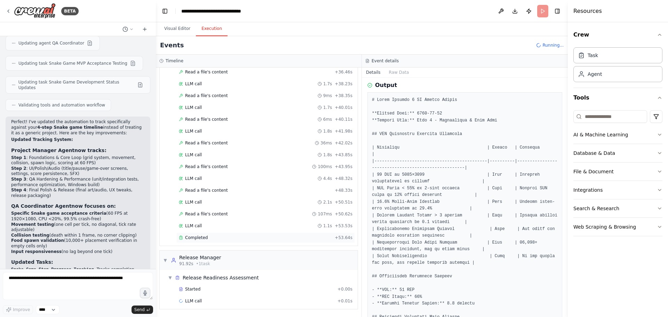
click at [194, 238] on span "Completed" at bounding box center [196, 238] width 23 height 6
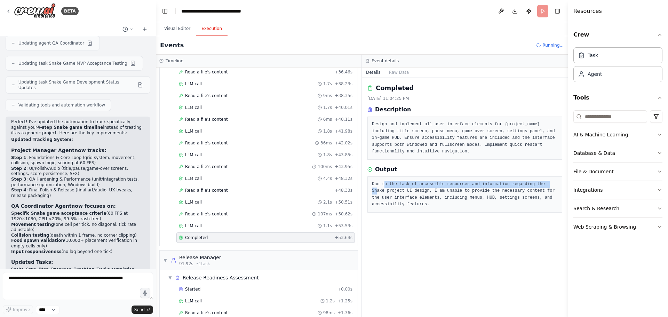
drag, startPoint x: 413, startPoint y: 187, endPoint x: 538, endPoint y: 185, distance: 124.5
click at [538, 185] on pre "Due to the lack of accessible resources and information regarding the Snake pro…" at bounding box center [465, 194] width 186 height 27
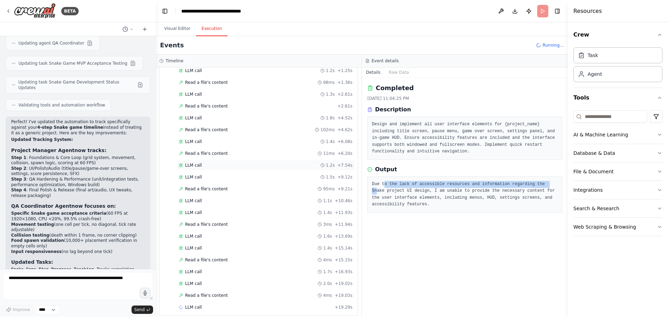
scroll to position [996, 0]
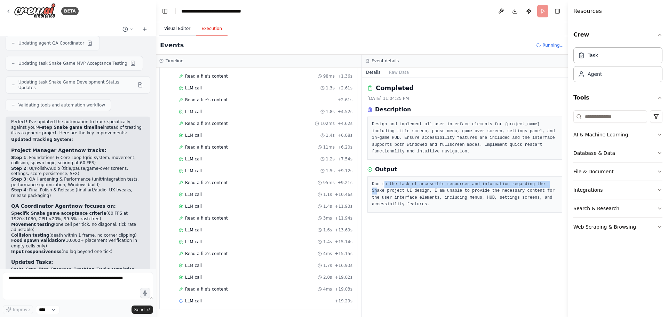
click at [175, 26] on button "Visual Editor" at bounding box center [177, 29] width 37 height 15
click at [209, 30] on button "Execution" at bounding box center [212, 29] width 32 height 15
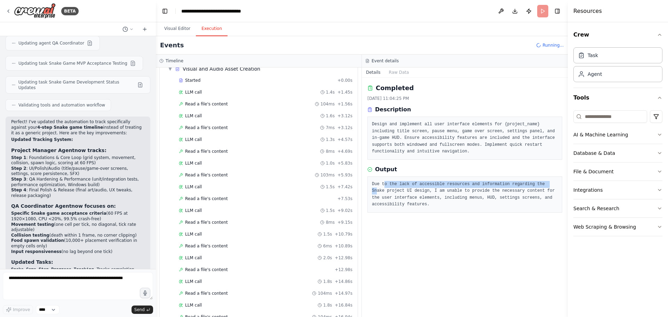
scroll to position [1229, 0]
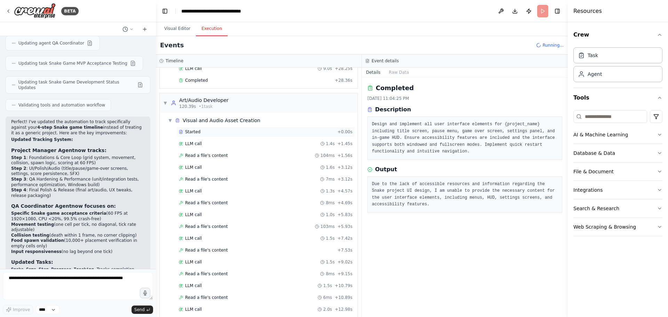
click at [194, 131] on span "Started" at bounding box center [192, 132] width 15 height 6
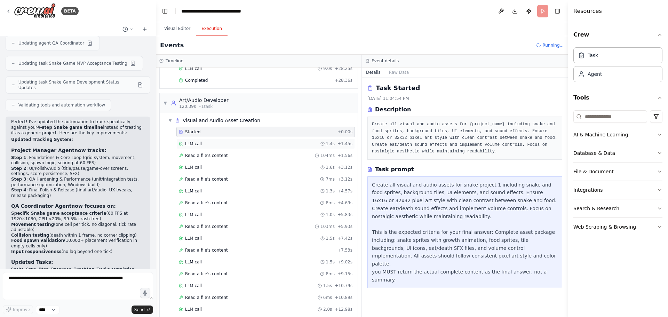
click at [198, 146] on div "LLM call 1.4s + 1.45s" at bounding box center [265, 143] width 178 height 10
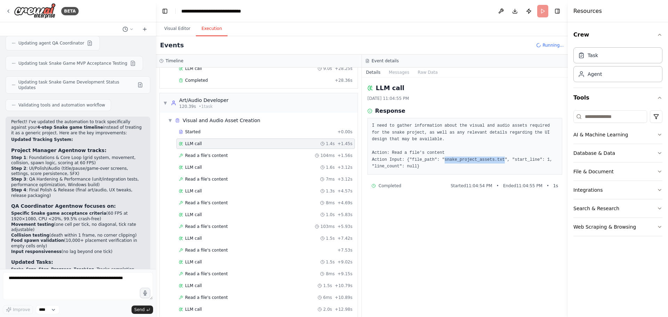
drag, startPoint x: 493, startPoint y: 160, endPoint x: 439, endPoint y: 159, distance: 53.6
click at [439, 159] on pre "I need to gather information about the visual and audio assets required for the…" at bounding box center [465, 146] width 186 height 48
click at [201, 166] on div "LLM call 1.6s + 3.12s" at bounding box center [266, 168] width 174 height 6
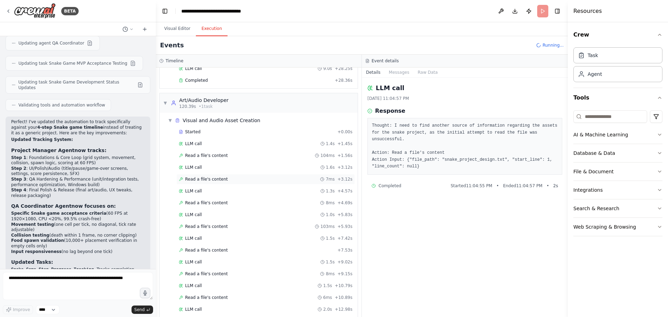
click at [202, 179] on span "Read a file's content" at bounding box center [206, 179] width 43 height 6
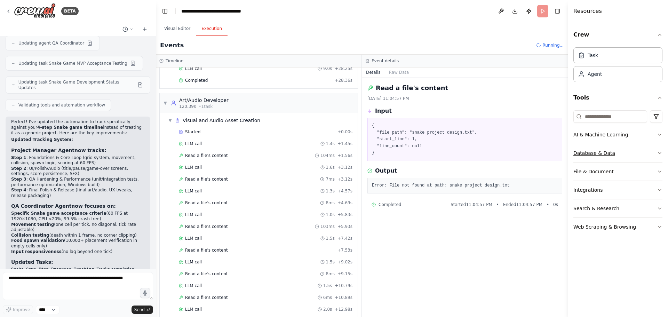
click at [612, 159] on button "Database & Data" at bounding box center [617, 153] width 89 height 18
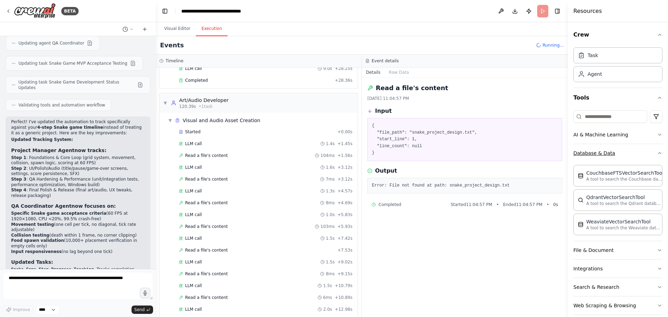
click at [620, 155] on button "Database & Data" at bounding box center [617, 153] width 89 height 18
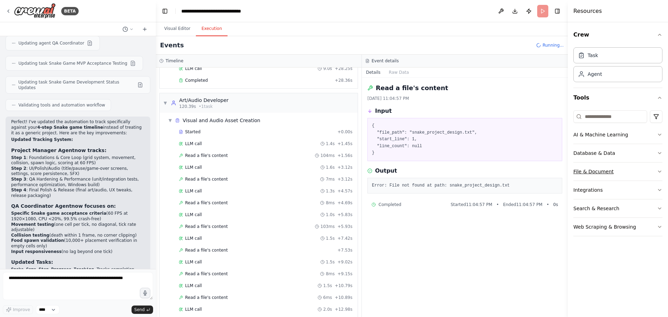
click at [620, 174] on button "File & Document" at bounding box center [617, 171] width 89 height 18
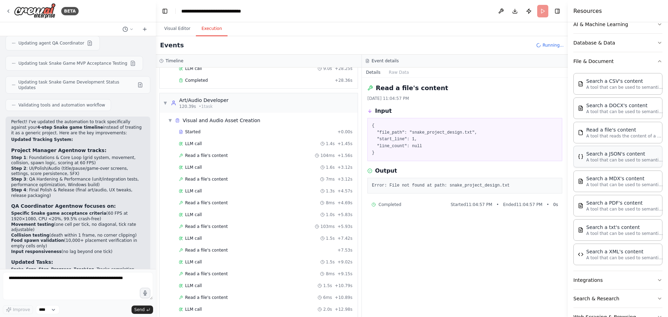
scroll to position [116, 0]
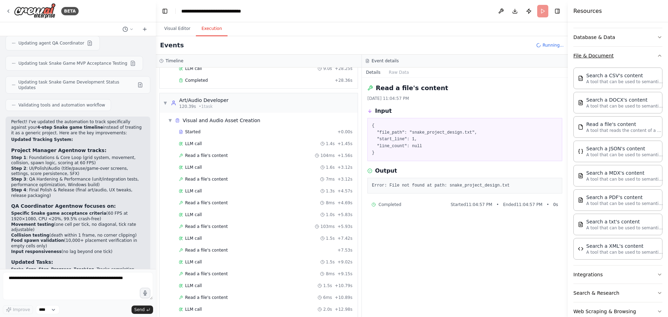
click at [616, 57] on button "File & Document" at bounding box center [617, 56] width 89 height 18
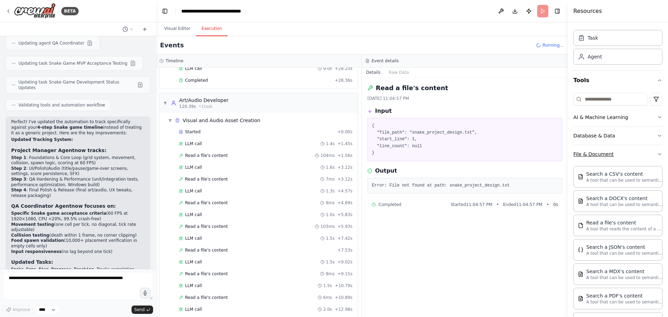
scroll to position [0, 0]
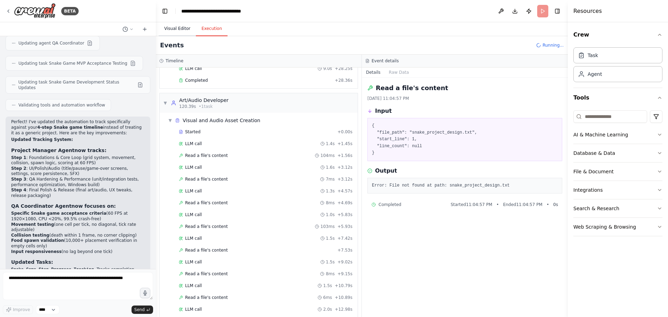
click at [178, 30] on button "Visual Editor" at bounding box center [177, 29] width 37 height 15
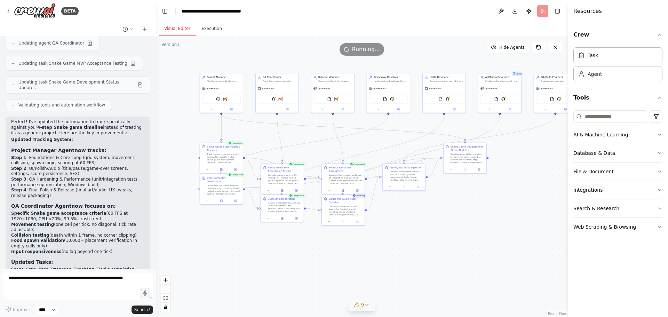
drag, startPoint x: 466, startPoint y: 211, endPoint x: 470, endPoint y: 215, distance: 5.4
click at [470, 215] on div ".deletable-edge-delete-btn { width: 20px; height: 20px; border: 0px solid #ffff…" at bounding box center [362, 176] width 412 height 281
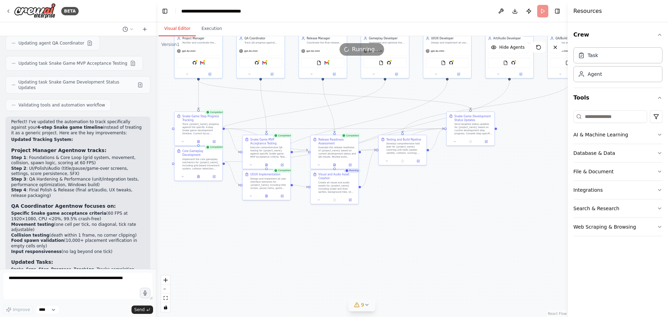
drag, startPoint x: 450, startPoint y: 216, endPoint x: 457, endPoint y: 193, distance: 23.5
click at [457, 193] on div ".deletable-edge-delete-btn { width: 20px; height: 20px; border: 0px solid #ffff…" at bounding box center [362, 176] width 412 height 281
click at [209, 29] on button "Execution" at bounding box center [212, 29] width 32 height 15
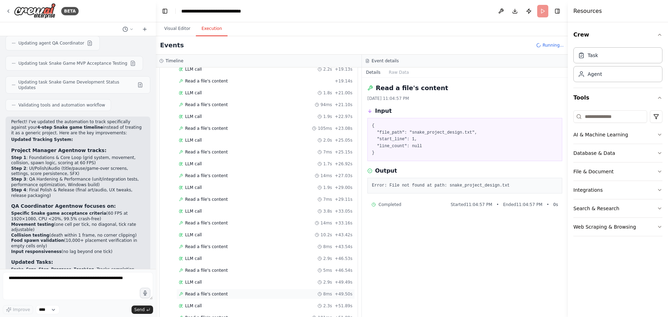
scroll to position [1663, 0]
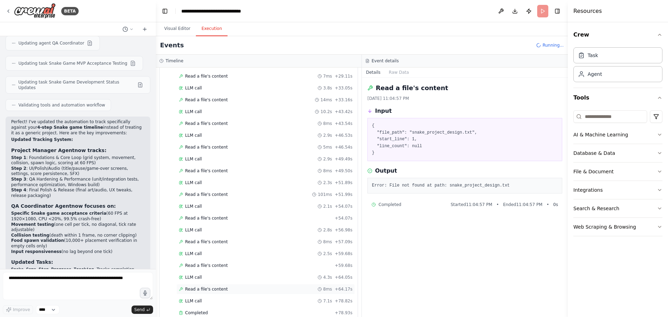
click at [202, 286] on span "Read a file's content" at bounding box center [206, 289] width 43 height 6
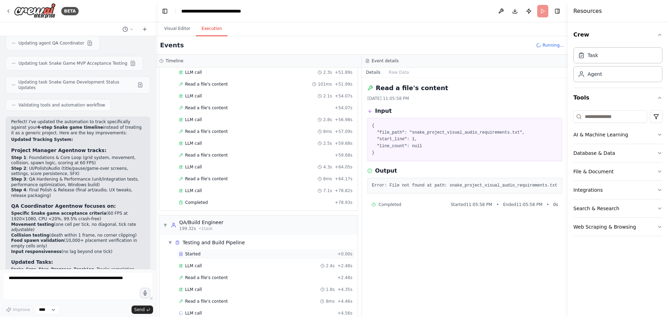
scroll to position [1785, 0]
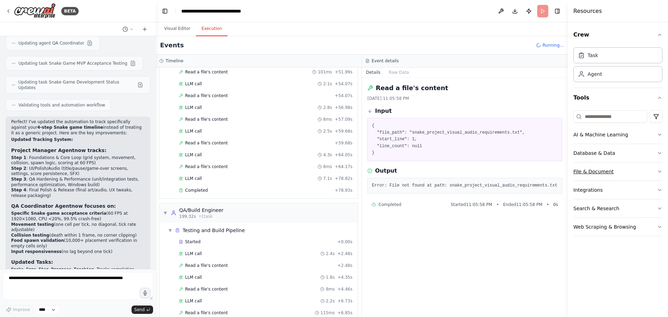
click at [629, 169] on button "File & Document" at bounding box center [617, 171] width 89 height 18
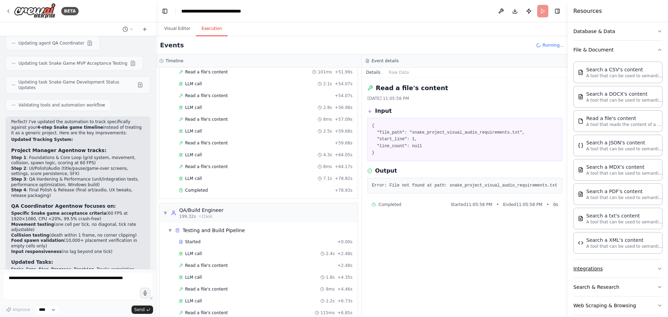
scroll to position [131, 0]
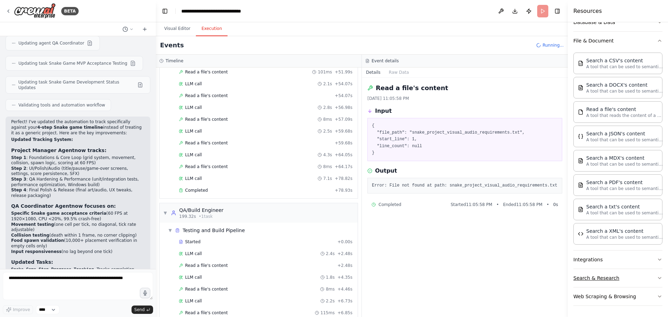
click at [630, 278] on button "Search & Research" at bounding box center [617, 278] width 89 height 18
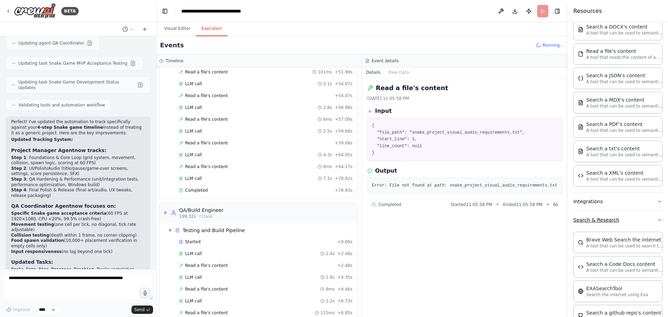
scroll to position [247, 0]
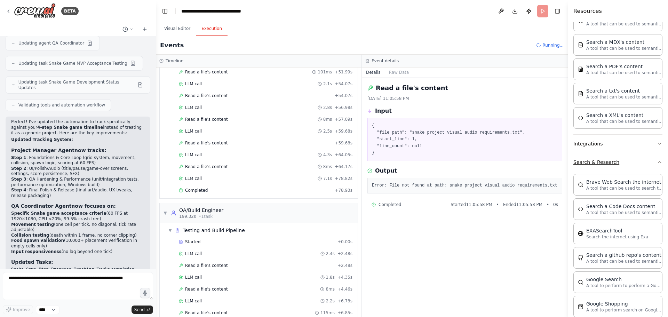
click at [631, 161] on button "Search & Research" at bounding box center [617, 162] width 89 height 18
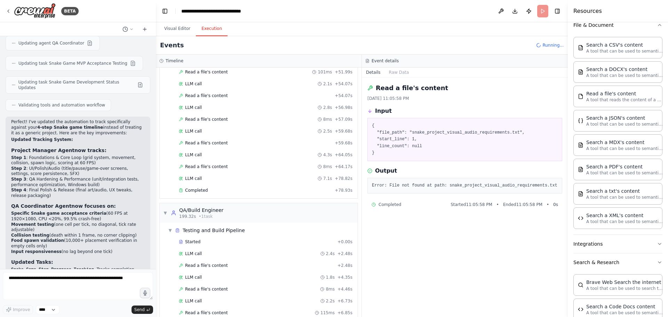
scroll to position [131, 0]
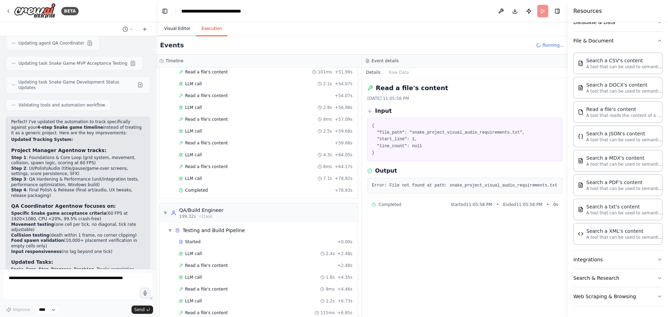
click at [179, 25] on button "Visual Editor" at bounding box center [177, 29] width 37 height 15
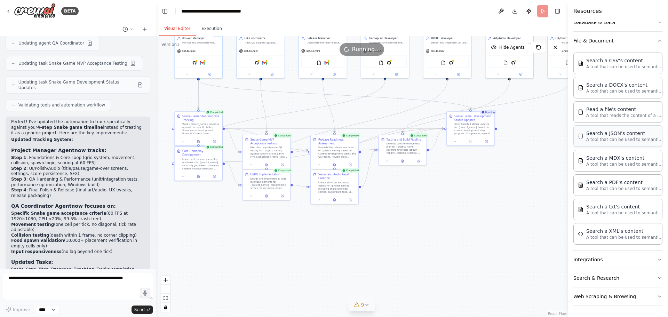
scroll to position [0, 0]
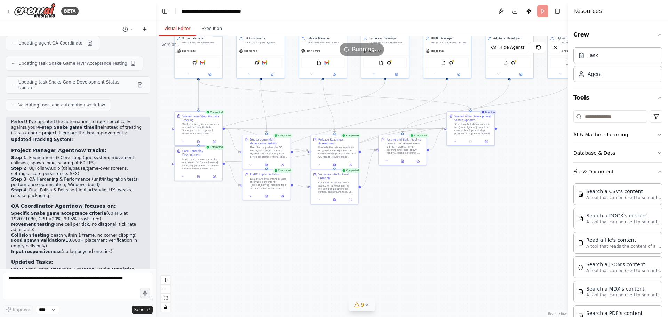
click at [144, 28] on icon at bounding box center [145, 29] width 6 height 6
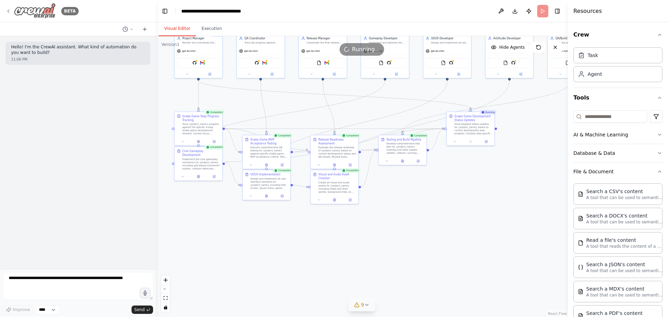
click at [8, 11] on icon at bounding box center [9, 11] width 6 height 6
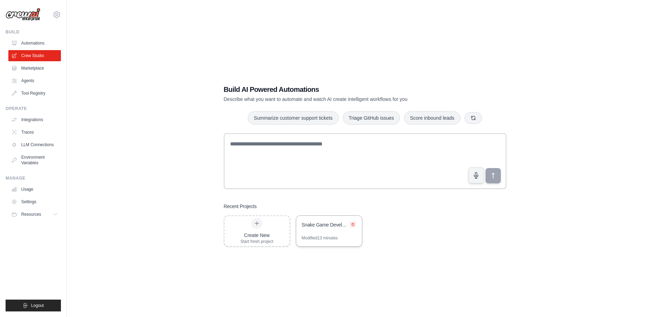
click at [354, 225] on icon at bounding box center [352, 224] width 3 height 3
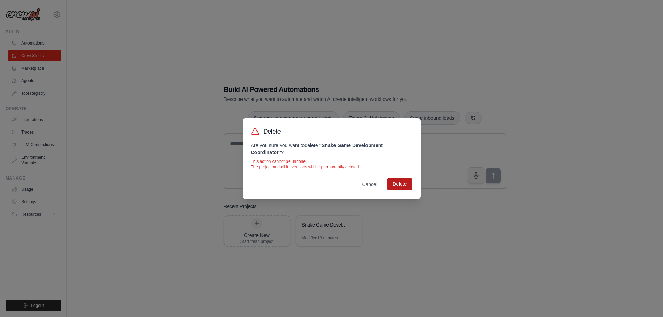
click at [406, 186] on button "Delete" at bounding box center [399, 184] width 25 height 13
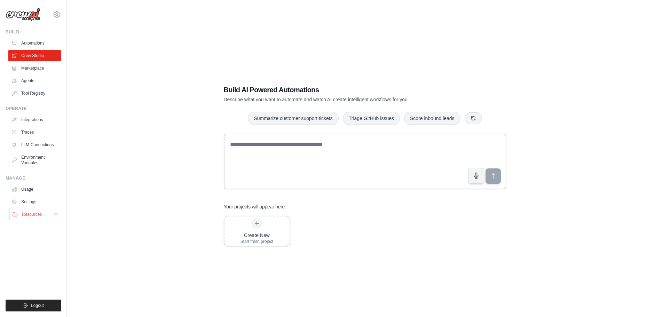
click at [53, 214] on button "Resources" at bounding box center [35, 214] width 53 height 11
click at [32, 216] on span "Resources" at bounding box center [32, 214] width 20 height 6
click at [36, 238] on span "GitHub" at bounding box center [31, 237] width 13 height 6
click at [30, 204] on link "Settings" at bounding box center [35, 201] width 53 height 11
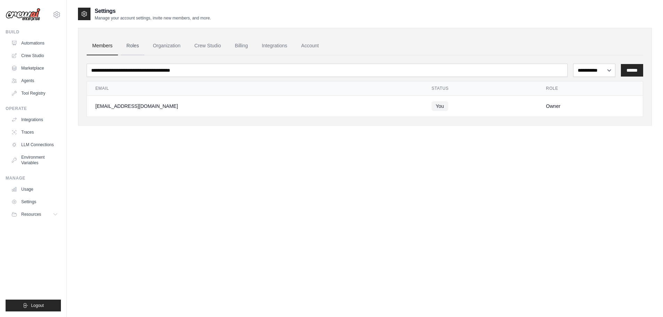
click at [135, 44] on link "Roles" at bounding box center [133, 46] width 24 height 19
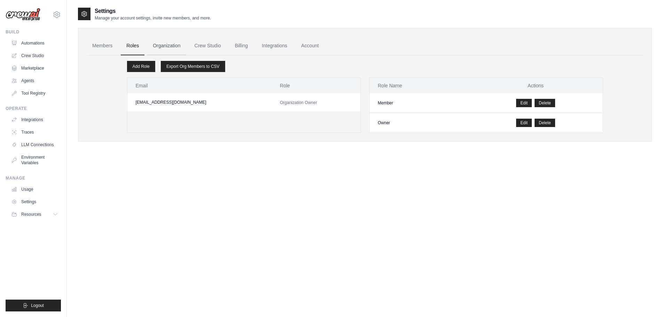
click at [167, 45] on link "Organization" at bounding box center [166, 46] width 39 height 19
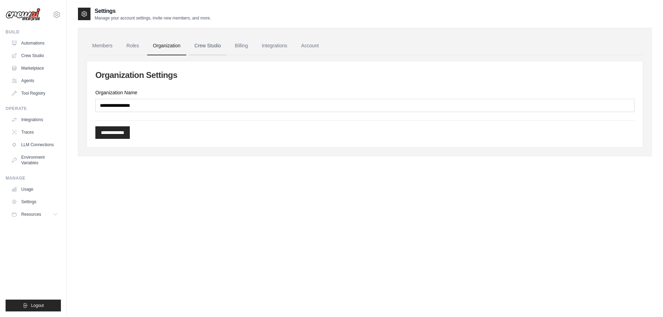
click at [204, 45] on link "Crew Studio" at bounding box center [208, 46] width 38 height 19
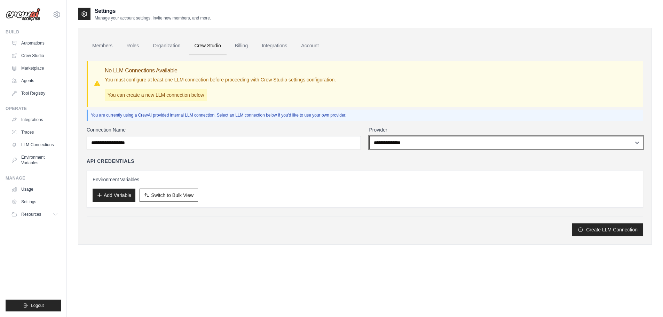
click at [408, 144] on select "**********" at bounding box center [506, 142] width 274 height 13
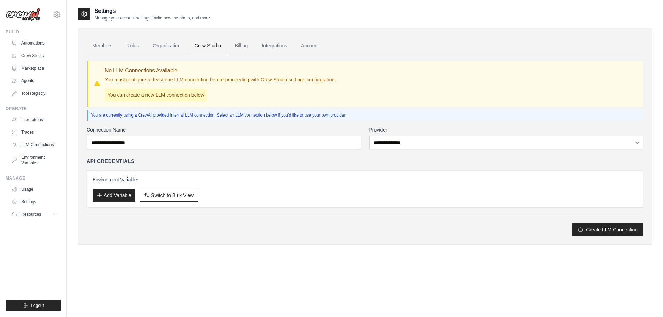
click at [344, 121] on div "**********" at bounding box center [365, 145] width 556 height 181
click at [37, 216] on span "Resources" at bounding box center [32, 214] width 20 height 6
click at [35, 238] on span "GitHub" at bounding box center [31, 237] width 13 height 6
